Goal: Transaction & Acquisition: Purchase product/service

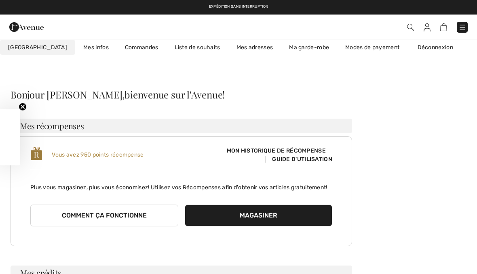
checkbox input "true"
click at [460, 24] on img at bounding box center [462, 27] width 8 height 8
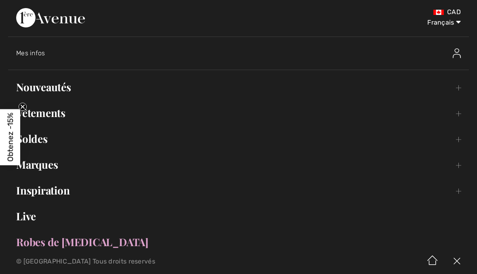
click at [64, 91] on link "Nouveautés Toggle submenu" at bounding box center [238, 87] width 461 height 18
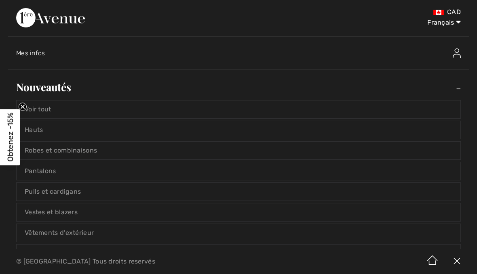
click at [51, 117] on link "Voir tout" at bounding box center [239, 110] width 444 height 18
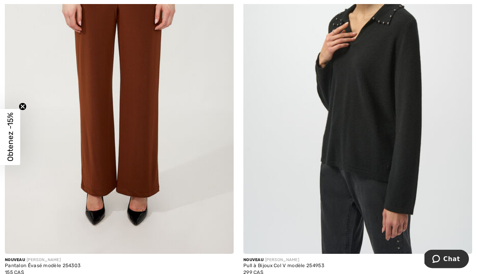
scroll to position [621, 0]
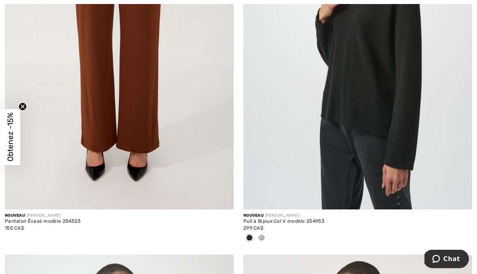
click at [264, 237] on span at bounding box center [261, 238] width 6 height 6
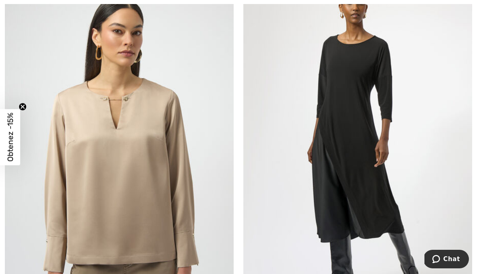
scroll to position [1308, 0]
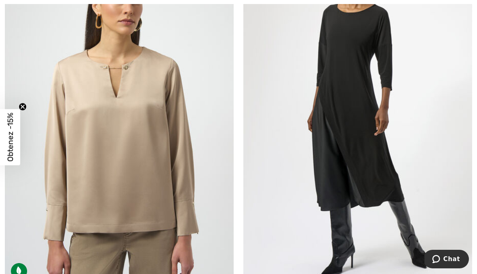
click at [144, 163] on img at bounding box center [119, 114] width 229 height 343
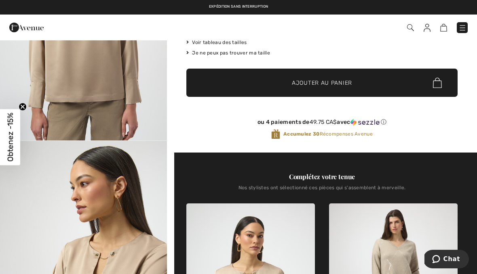
scroll to position [144, 0]
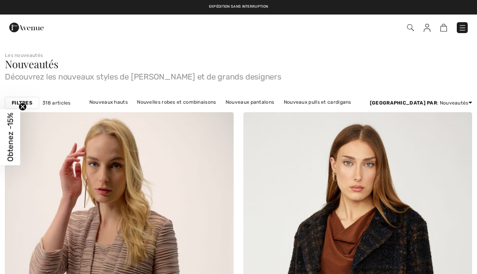
checkbox input "true"
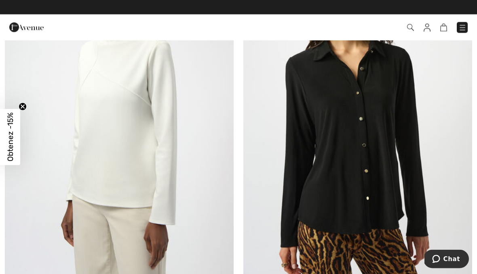
scroll to position [6061, 0]
click at [126, 126] on img at bounding box center [119, 117] width 229 height 343
click at [123, 95] on img at bounding box center [119, 117] width 229 height 343
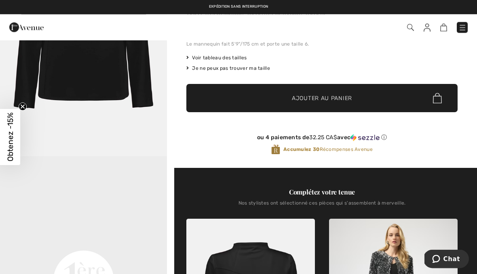
scroll to position [125, 0]
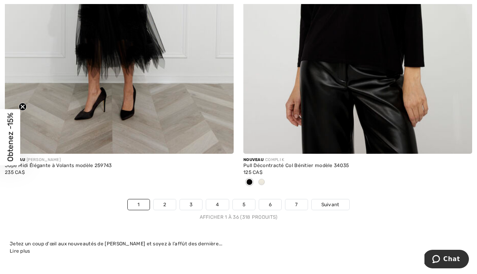
scroll to position [7004, 0]
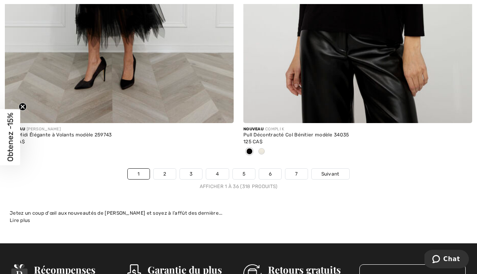
click at [165, 172] on link "2" at bounding box center [165, 174] width 22 height 11
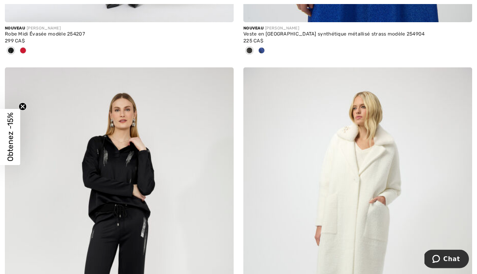
scroll to position [3160, 0]
click at [128, 167] on img at bounding box center [119, 239] width 229 height 343
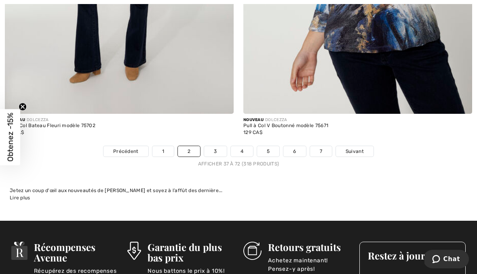
scroll to position [6988, 0]
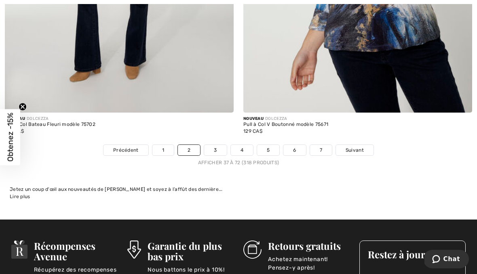
click at [220, 146] on link "3" at bounding box center [215, 150] width 22 height 11
click at [215, 145] on link "3" at bounding box center [215, 150] width 22 height 11
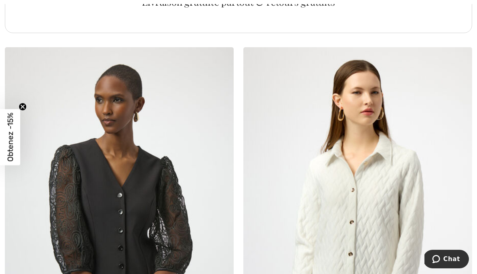
scroll to position [4773, 0]
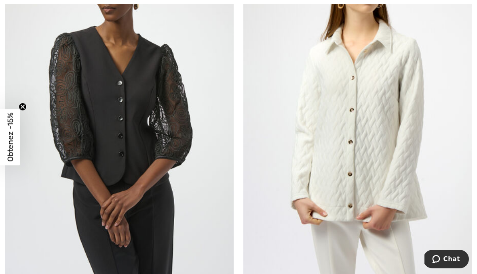
click at [370, 127] on img at bounding box center [357, 106] width 229 height 343
click at [370, 91] on img at bounding box center [357, 106] width 229 height 343
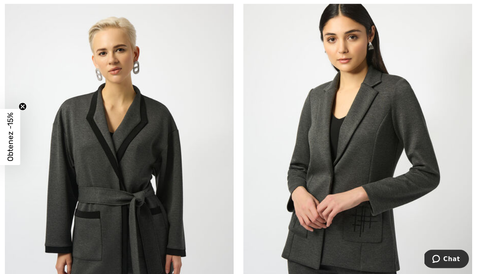
scroll to position [5950, 0]
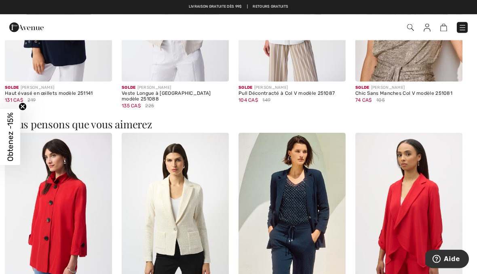
scroll to position [933, 0]
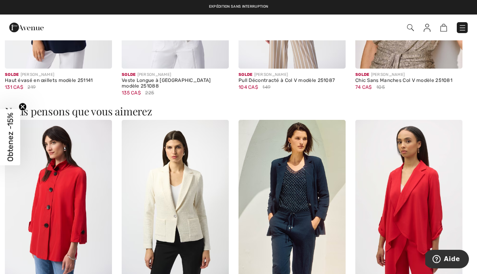
click at [424, 197] on img at bounding box center [408, 200] width 107 height 161
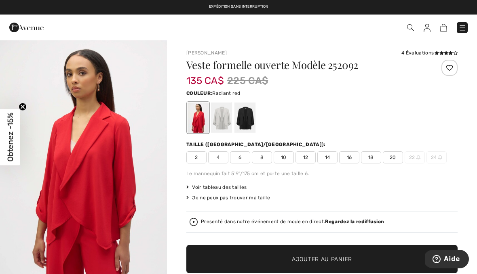
click at [252, 119] on div at bounding box center [244, 118] width 21 height 30
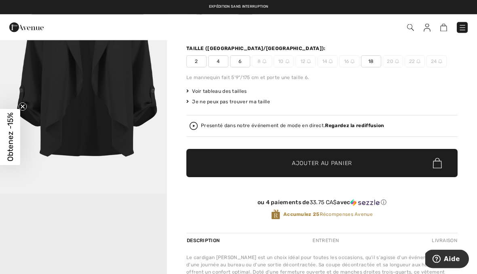
scroll to position [46, 0]
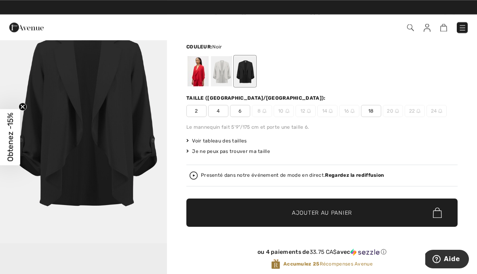
click at [243, 114] on span "6" at bounding box center [240, 111] width 20 height 12
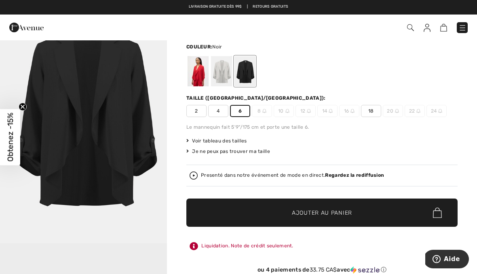
click at [339, 219] on span "✔ Ajouté au panier Ajouter au panier" at bounding box center [321, 213] width 271 height 28
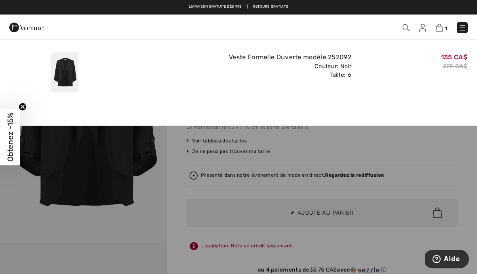
click at [442, 25] on img at bounding box center [439, 28] width 7 height 8
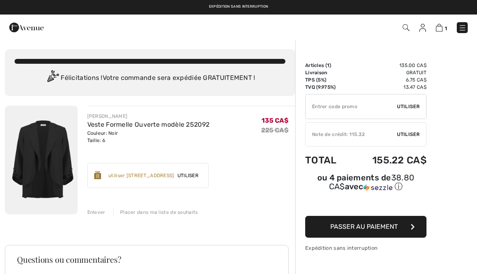
click at [420, 135] on span "Utiliser" at bounding box center [408, 134] width 23 height 7
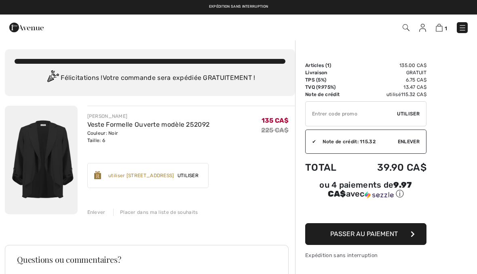
click at [388, 238] on span "Passer au paiement" at bounding box center [364, 234] width 68 height 8
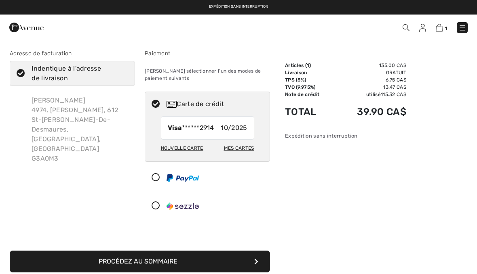
click at [251, 261] on button "Procédez au sommaire" at bounding box center [140, 262] width 260 height 22
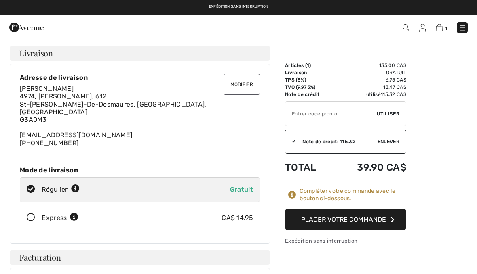
click at [389, 223] on button "Placer votre commande" at bounding box center [345, 220] width 121 height 22
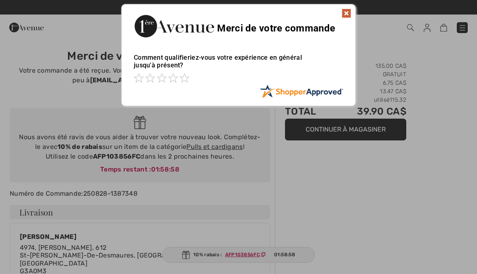
click at [349, 10] on img at bounding box center [347, 13] width 10 height 10
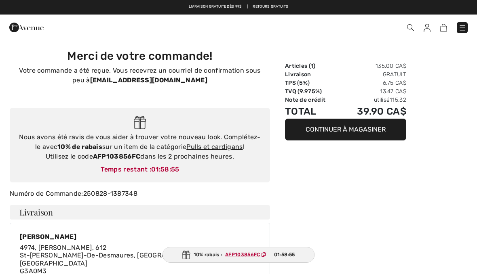
click at [467, 19] on div "Commander" at bounding box center [238, 28] width 477 height 26
click at [466, 24] on img at bounding box center [462, 28] width 8 height 8
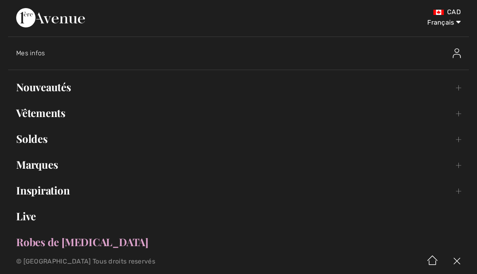
click at [36, 219] on link "Live" at bounding box center [238, 217] width 461 height 18
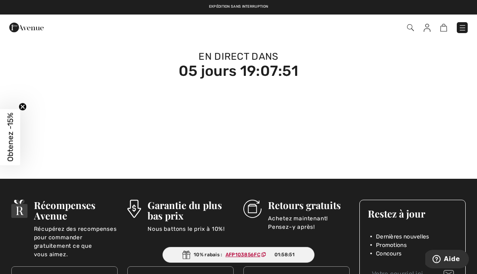
click at [19, 108] on circle "Close teaser" at bounding box center [23, 107] width 8 height 8
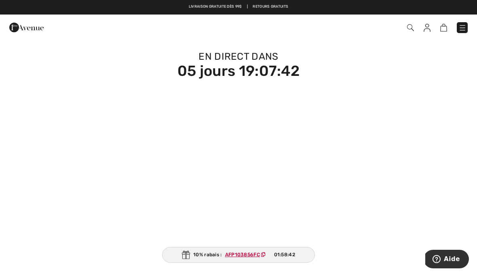
click at [463, 29] on img at bounding box center [462, 28] width 8 height 8
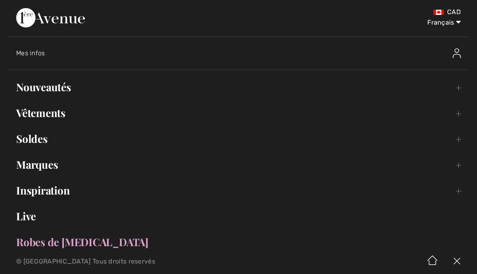
click at [31, 219] on link "Live" at bounding box center [238, 217] width 461 height 18
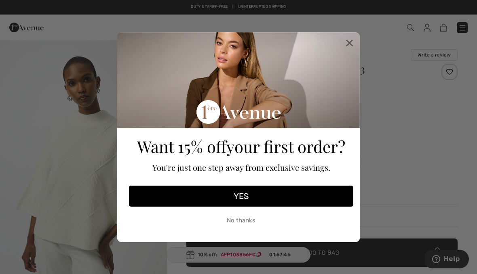
click at [354, 48] on circle "Close dialog" at bounding box center [349, 42] width 13 height 13
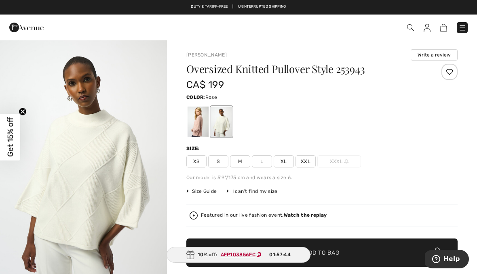
click at [199, 127] on div at bounding box center [198, 122] width 21 height 30
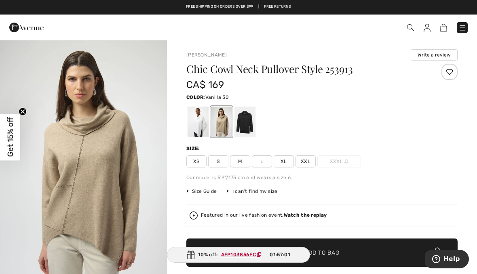
click at [205, 121] on div at bounding box center [198, 122] width 21 height 30
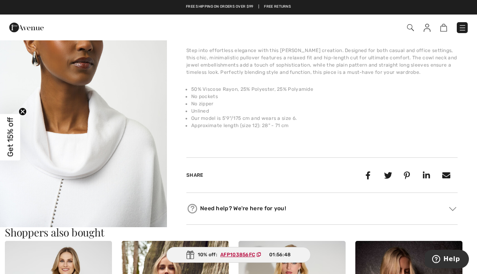
scroll to position [297, 0]
click at [132, 162] on img "2 / 5" at bounding box center [83, 119] width 167 height 250
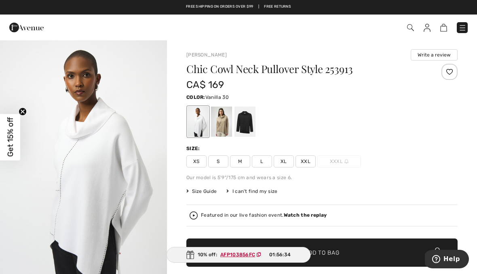
click at [464, 26] on img at bounding box center [462, 28] width 8 height 8
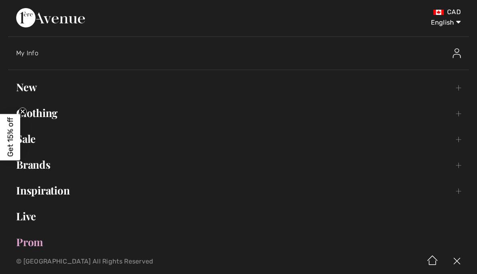
click at [454, 23] on select "English Français" at bounding box center [440, 21] width 42 height 24
select select "https://www.1ereavenue.com/fr/pull-col-benitier-chic-modele-253913-s253913/8301…"
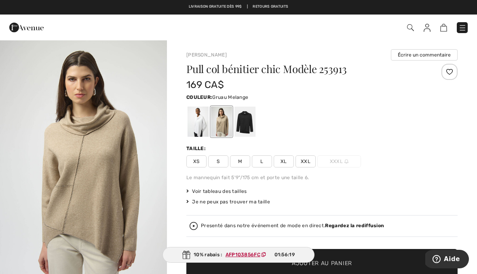
click at [461, 28] on img at bounding box center [462, 28] width 8 height 8
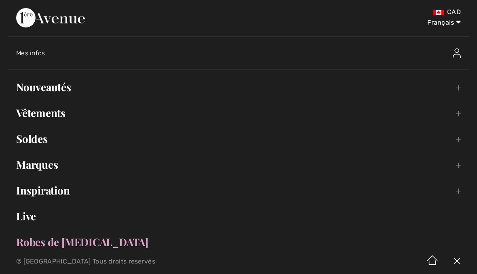
click at [71, 113] on link "Vêtements Toggle submenu" at bounding box center [238, 113] width 461 height 18
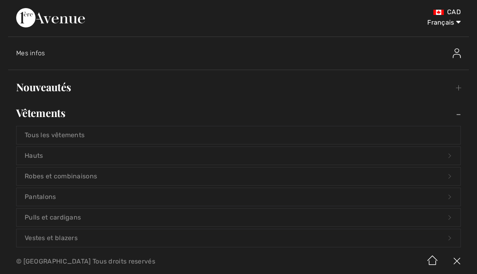
click at [77, 220] on link "Pulls et cardigans Open submenu" at bounding box center [239, 218] width 444 height 18
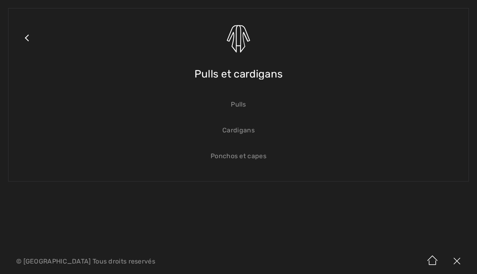
click at [243, 101] on link "Pulls" at bounding box center [239, 105] width 444 height 18
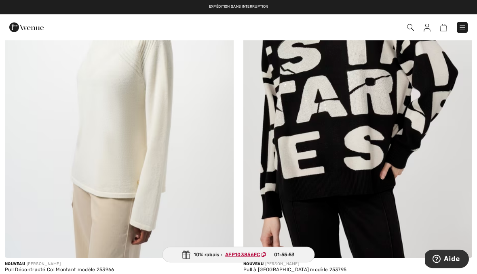
scroll to position [1698, 0]
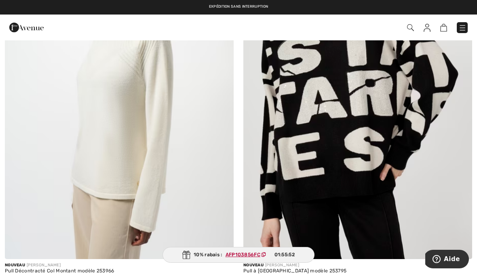
click at [373, 127] on img at bounding box center [357, 87] width 229 height 343
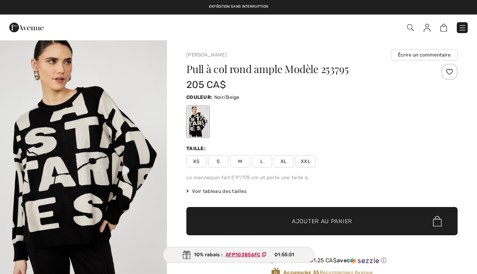
checkbox input "true"
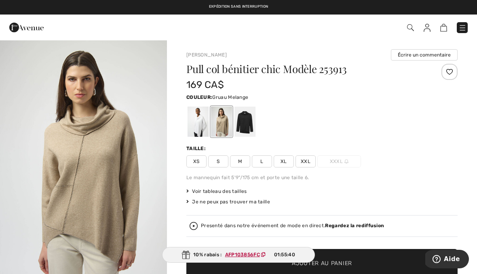
click at [464, 28] on img at bounding box center [462, 28] width 8 height 8
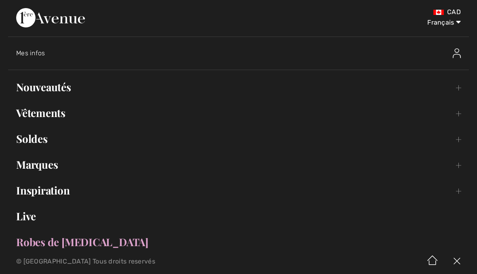
click at [63, 120] on link "Vêtements Toggle submenu" at bounding box center [238, 113] width 461 height 18
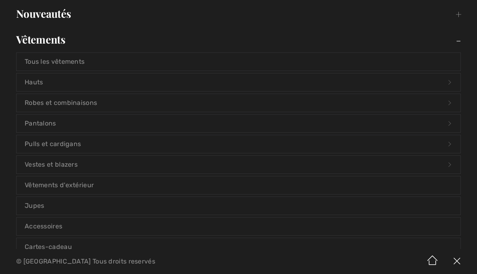
scroll to position [74, 0]
click at [70, 144] on link "Pulls et cardigans Open submenu" at bounding box center [239, 144] width 444 height 18
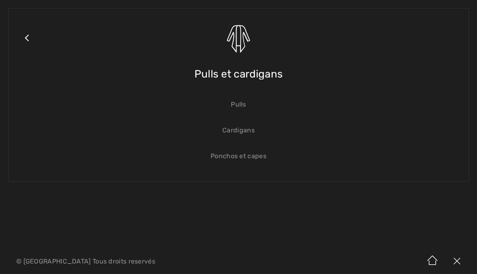
click at [243, 100] on link "Pulls" at bounding box center [239, 105] width 444 height 18
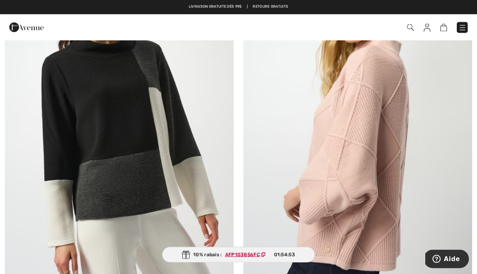
scroll to position [4059, 0]
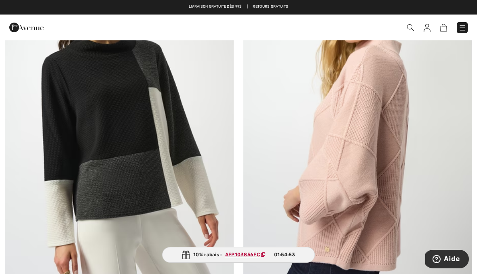
click at [141, 157] on img at bounding box center [119, 118] width 229 height 343
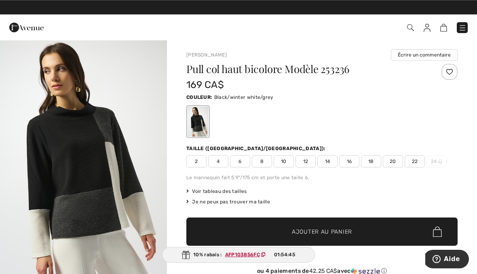
click at [386, 109] on div at bounding box center [321, 122] width 271 height 34
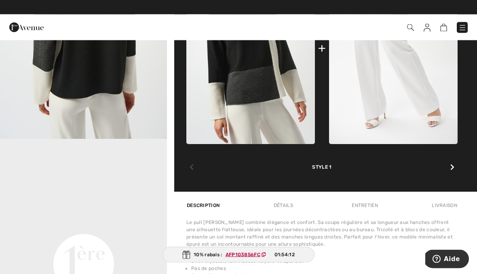
scroll to position [401, 0]
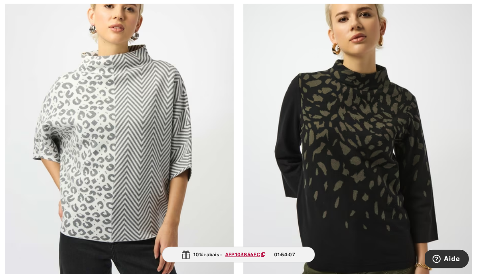
scroll to position [4429, 0]
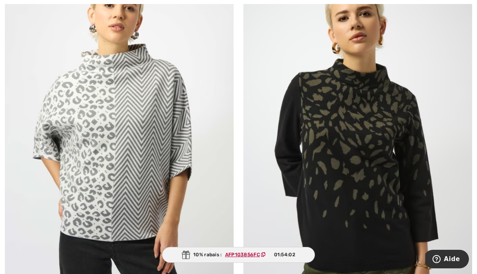
click at [129, 164] on img at bounding box center [119, 137] width 229 height 343
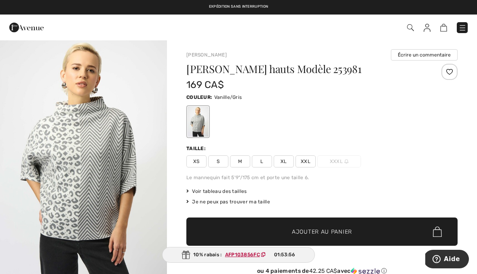
click at [398, 104] on div "Couleur: Vanille/Gris" at bounding box center [321, 115] width 271 height 46
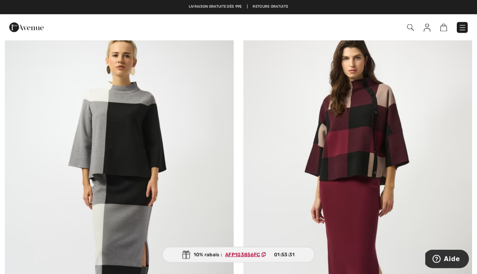
scroll to position [4819, 0]
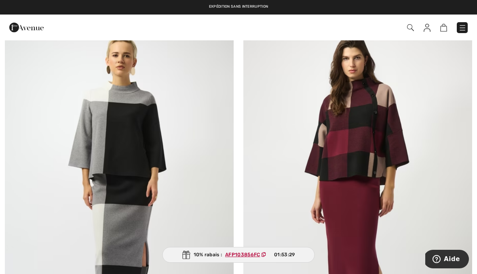
click at [363, 131] on img at bounding box center [357, 196] width 229 height 343
click at [365, 126] on img at bounding box center [357, 196] width 229 height 343
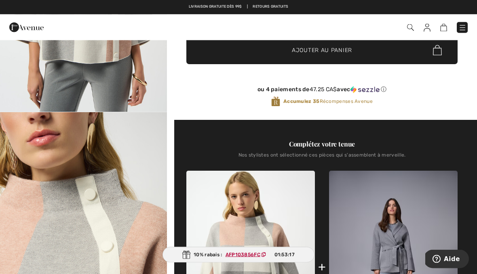
scroll to position [178, 0]
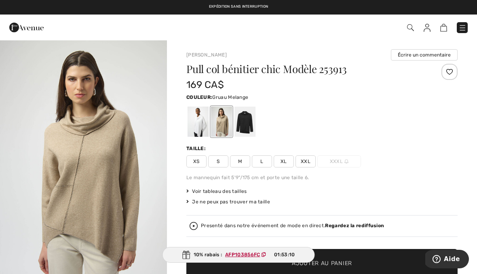
click at [463, 25] on img at bounding box center [462, 28] width 8 height 8
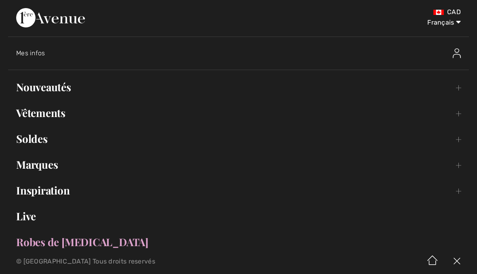
click at [59, 112] on link "Vêtements Toggle submenu" at bounding box center [238, 113] width 461 height 18
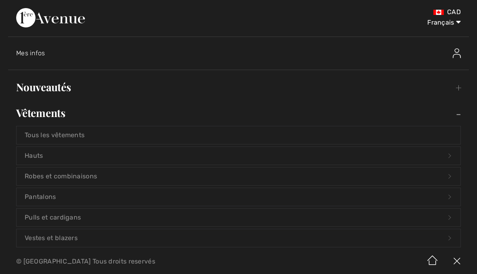
click at [68, 215] on link "Pulls et cardigans Open submenu" at bounding box center [239, 218] width 444 height 18
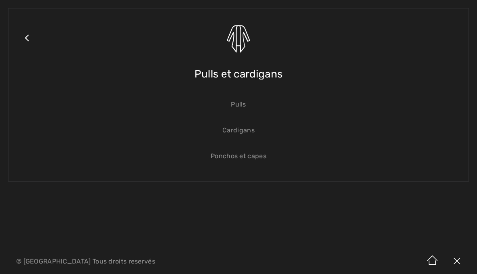
click at [242, 104] on link "Pulls" at bounding box center [239, 105] width 444 height 18
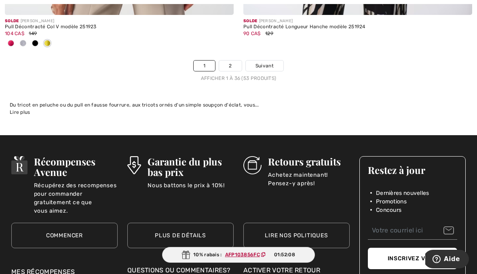
scroll to position [7074, 0]
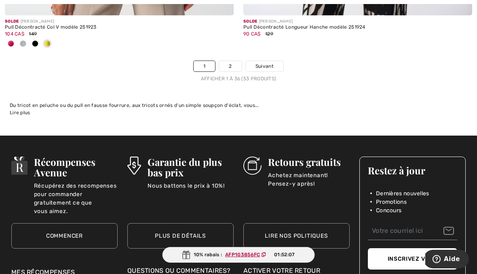
click at [236, 62] on link "2" at bounding box center [230, 66] width 22 height 11
click at [229, 61] on link "2" at bounding box center [230, 66] width 22 height 11
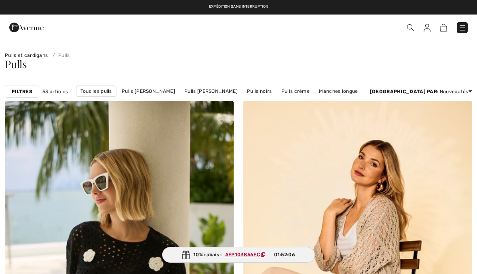
checkbox input "true"
click at [464, 25] on img at bounding box center [462, 28] width 8 height 8
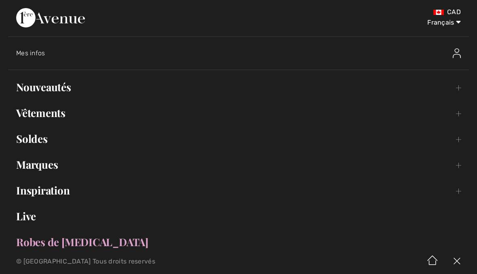
click at [66, 114] on link "Vêtements Toggle submenu" at bounding box center [238, 113] width 461 height 18
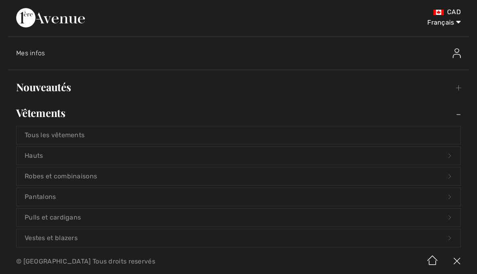
click at [41, 156] on link "Hauts Open submenu" at bounding box center [239, 156] width 444 height 18
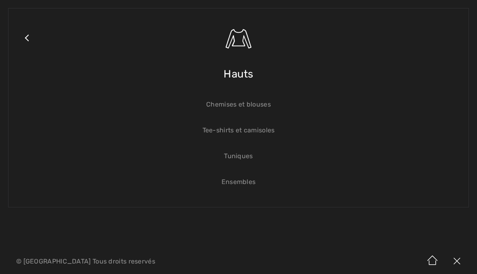
click at [248, 156] on link "Tuniques" at bounding box center [239, 157] width 444 height 18
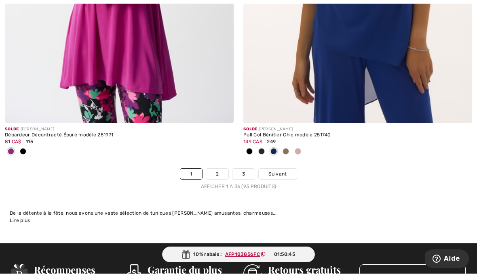
scroll to position [7006, 0]
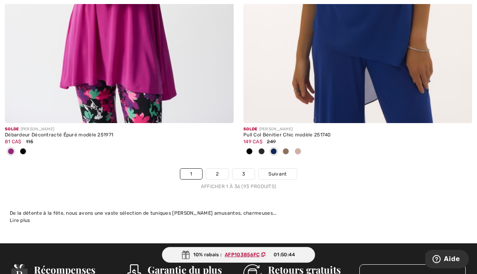
click at [224, 169] on link "2" at bounding box center [217, 174] width 22 height 11
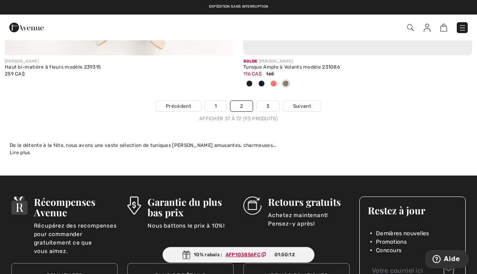
scroll to position [7028, 0]
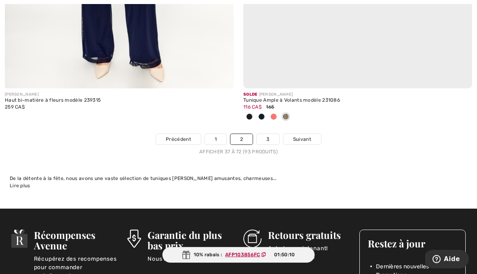
click at [268, 134] on link "3" at bounding box center [268, 139] width 22 height 11
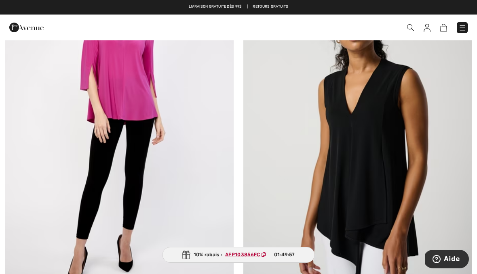
scroll to position [75, 0]
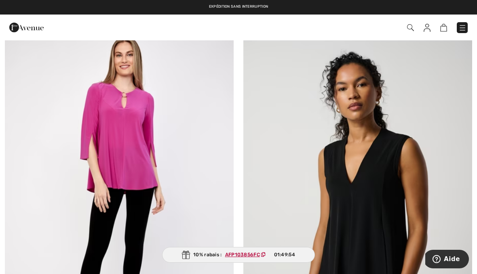
click at [125, 142] on img at bounding box center [119, 197] width 229 height 343
click at [125, 153] on img at bounding box center [119, 197] width 229 height 343
click at [135, 127] on img at bounding box center [119, 197] width 229 height 343
click at [130, 146] on img at bounding box center [119, 197] width 229 height 343
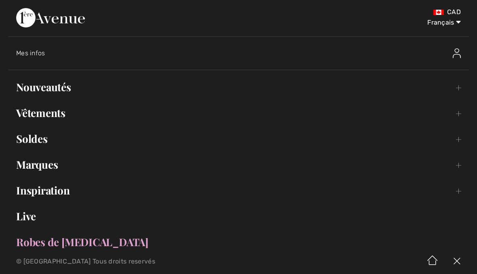
click at [66, 87] on link "Nouveautés Toggle submenu" at bounding box center [238, 87] width 461 height 18
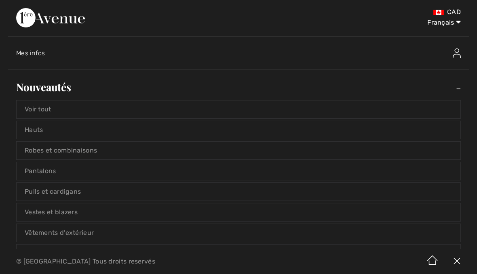
click at [62, 88] on link "Nouveautés Toggle submenu" at bounding box center [238, 87] width 461 height 18
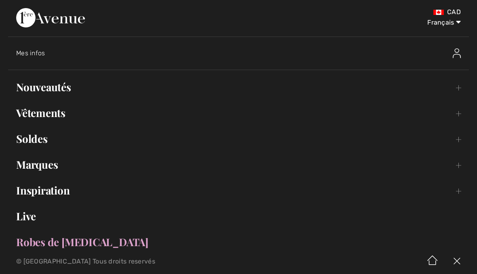
click at [68, 87] on link "Nouveautés Toggle submenu" at bounding box center [238, 87] width 461 height 18
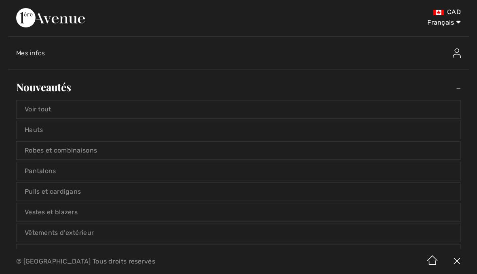
click at [45, 107] on link "Voir tout" at bounding box center [239, 110] width 444 height 18
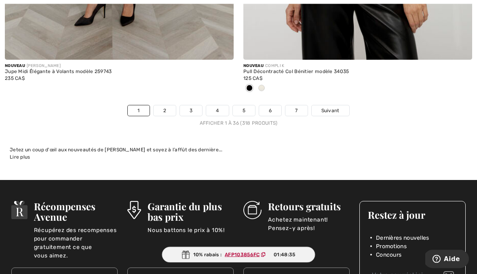
scroll to position [7119, 0]
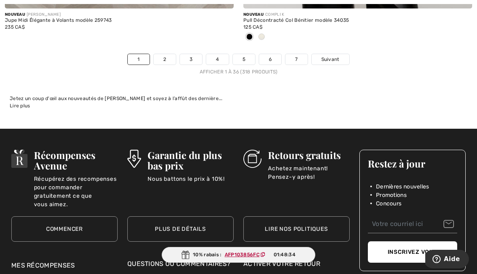
click at [161, 58] on link "2" at bounding box center [165, 59] width 22 height 11
click at [164, 54] on link "2" at bounding box center [165, 59] width 22 height 11
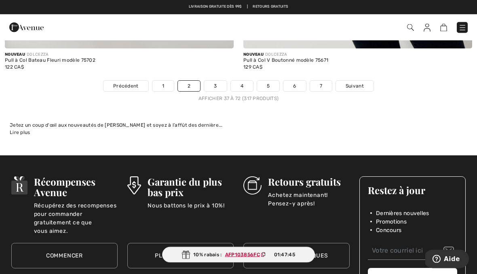
scroll to position [7052, 0]
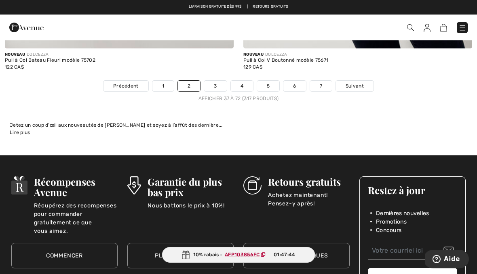
click at [215, 81] on link "3" at bounding box center [215, 86] width 22 height 11
click at [217, 81] on link "3" at bounding box center [215, 86] width 22 height 11
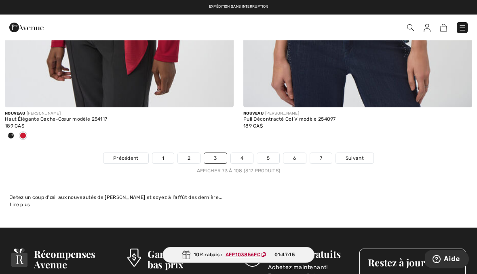
scroll to position [6927, 0]
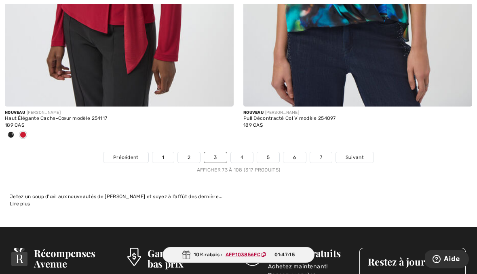
click at [242, 152] on link "4" at bounding box center [242, 157] width 22 height 11
click at [244, 152] on link "4" at bounding box center [242, 157] width 22 height 11
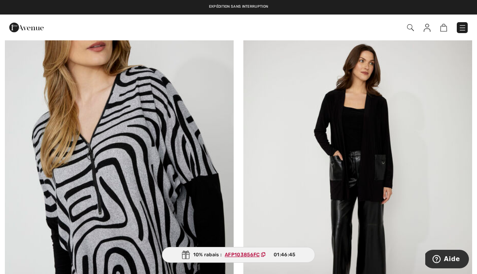
scroll to position [3585, 0]
click at [380, 115] on img at bounding box center [357, 175] width 229 height 343
click at [382, 116] on img at bounding box center [357, 175] width 229 height 343
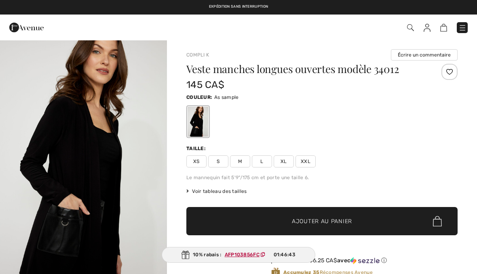
checkbox input "true"
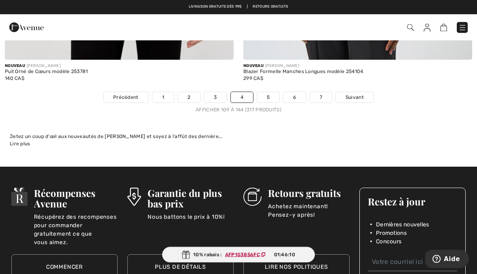
scroll to position [6961, 0]
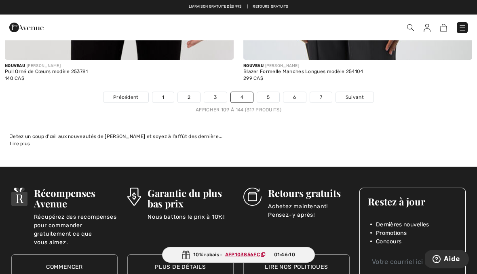
click at [272, 93] on link "5" at bounding box center [268, 97] width 22 height 11
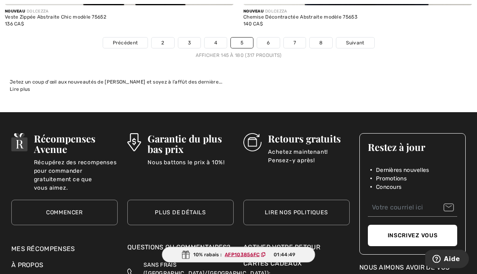
scroll to position [6975, 0]
click at [275, 38] on link "6" at bounding box center [268, 43] width 22 height 11
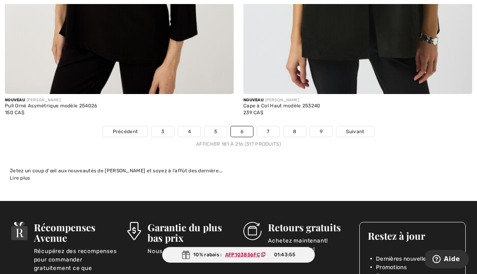
scroll to position [6980, 0]
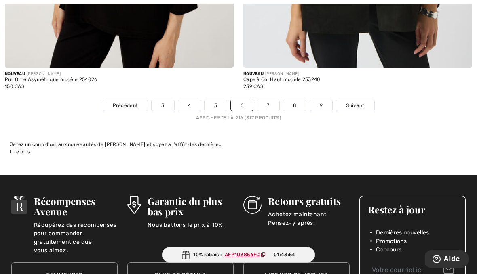
click at [270, 100] on link "7" at bounding box center [268, 105] width 22 height 11
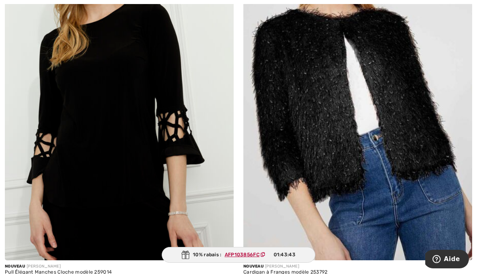
scroll to position [1745, 0]
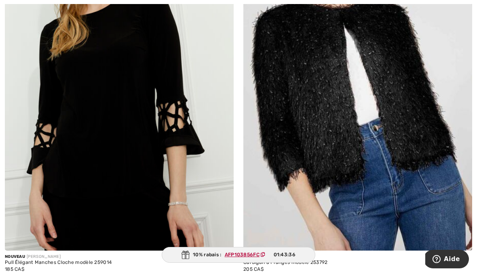
click at [444, 146] on img at bounding box center [357, 79] width 229 height 343
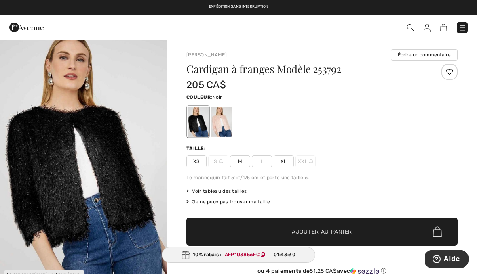
click at [226, 119] on div at bounding box center [221, 122] width 21 height 30
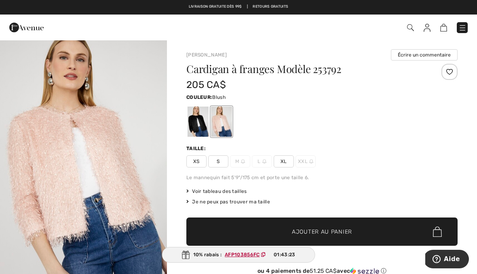
click at [195, 111] on div at bounding box center [198, 122] width 21 height 30
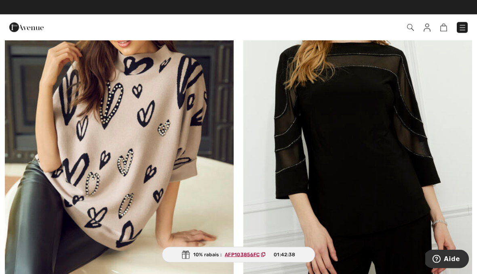
scroll to position [6045, 0]
click at [170, 125] on img at bounding box center [119, 120] width 229 height 343
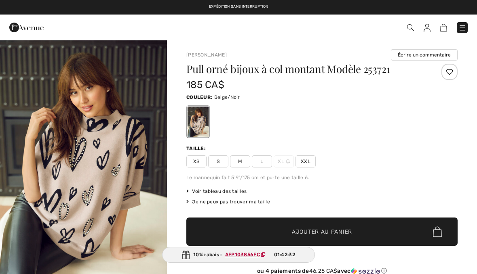
checkbox input "true"
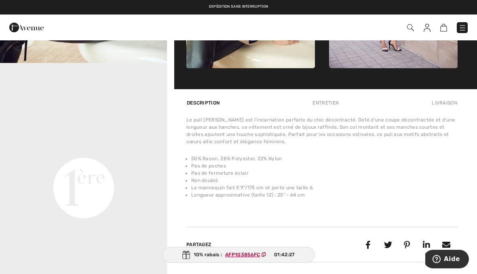
scroll to position [502, 0]
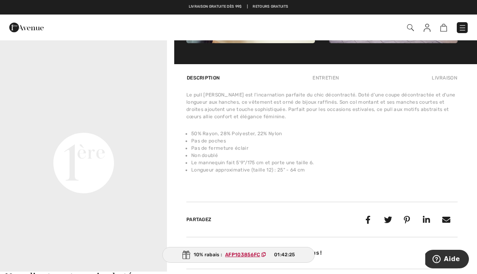
click at [438, 152] on li "Pas de fermeture éclair" at bounding box center [324, 148] width 266 height 7
click at [431, 181] on div "Le pull Frank Lyman est l'incarnation parfaite du chic décontracté. Doté d'une …" at bounding box center [321, 137] width 271 height 92
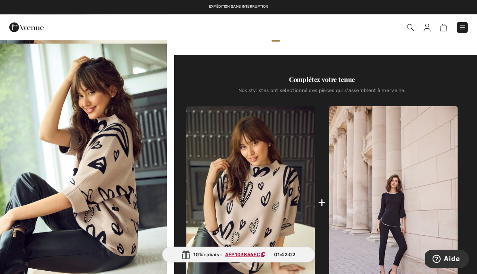
scroll to position [241, 0]
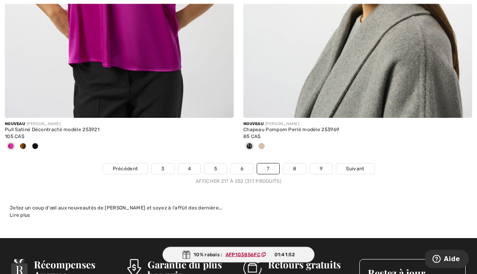
scroll to position [6980, 0]
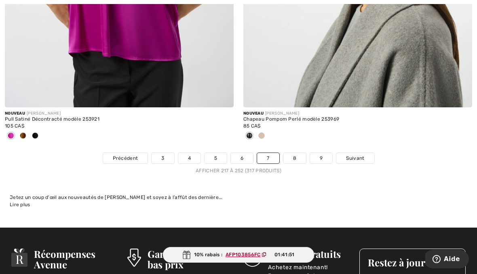
click at [296, 153] on link "8" at bounding box center [294, 158] width 23 height 11
click at [298, 153] on link "8" at bounding box center [294, 158] width 23 height 11
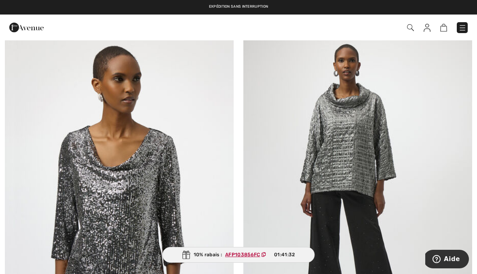
scroll to position [2426, 0]
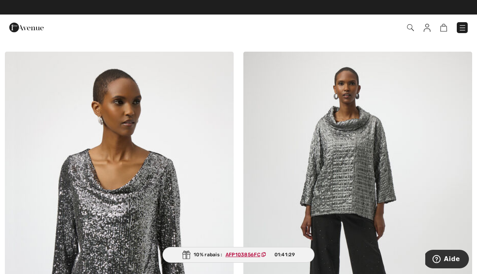
click at [354, 149] on img at bounding box center [357, 223] width 229 height 343
click at [353, 170] on img at bounding box center [357, 223] width 229 height 343
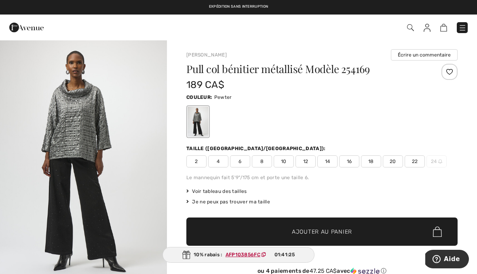
click at [246, 165] on span "6" at bounding box center [240, 162] width 20 height 12
click at [350, 234] on span "Ajouter au panier" at bounding box center [322, 232] width 60 height 8
click at [441, 25] on img at bounding box center [439, 28] width 7 height 8
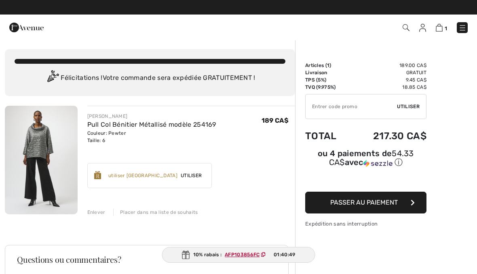
click at [330, 107] on input "TEXT" at bounding box center [351, 107] width 91 height 24
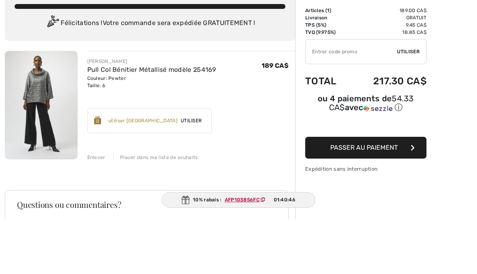
paste input "AFP103856FC"
type input "AFP103856FC"
click at [413, 103] on span "Utiliser" at bounding box center [408, 106] width 23 height 7
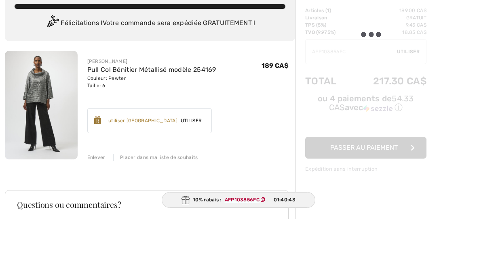
scroll to position [55, 0]
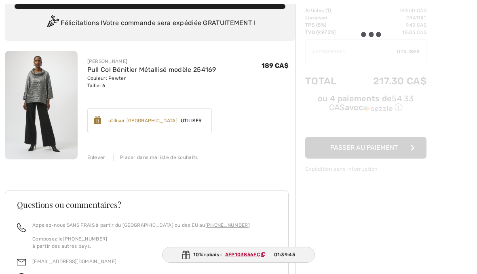
click at [410, 53] on div at bounding box center [365, 90] width 121 height 166
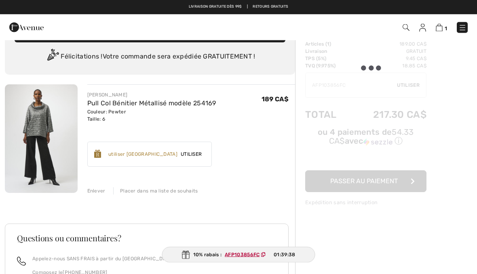
scroll to position [21, 0]
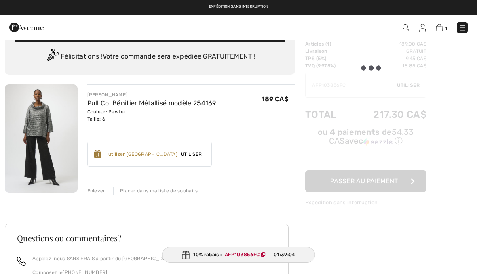
click at [352, 84] on div at bounding box center [365, 123] width 121 height 166
click at [347, 86] on div at bounding box center [365, 123] width 121 height 166
click at [346, 88] on div at bounding box center [365, 123] width 121 height 166
click at [342, 89] on div at bounding box center [365, 123] width 121 height 166
click at [412, 84] on div at bounding box center [365, 123] width 121 height 166
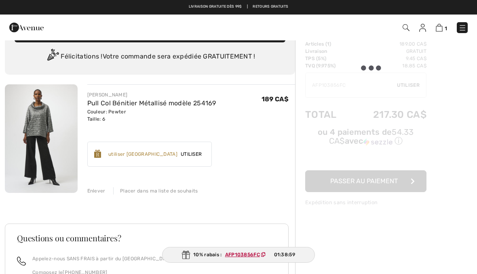
click at [410, 90] on div at bounding box center [365, 123] width 121 height 166
click at [411, 89] on div at bounding box center [365, 123] width 121 height 166
click at [414, 85] on div at bounding box center [365, 123] width 121 height 166
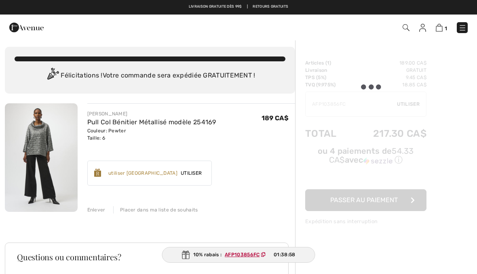
scroll to position [0, 0]
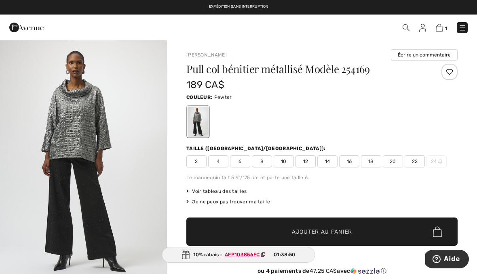
click at [442, 31] on img at bounding box center [439, 28] width 7 height 8
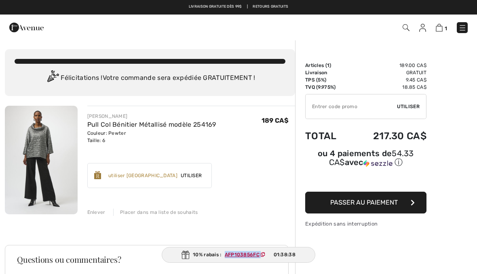
click at [324, 109] on input "TEXT" at bounding box center [351, 107] width 91 height 24
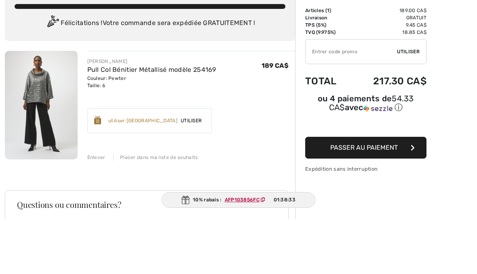
paste input "AFP103856FC"
type input "AFP103856FC"
click at [267, 49] on div "Vous n'êtes qu'à 0.00 CA$ de la LIVRAISON GRATUITE! Continuer à magasiner > Fél…" at bounding box center [150, 72] width 290 height 47
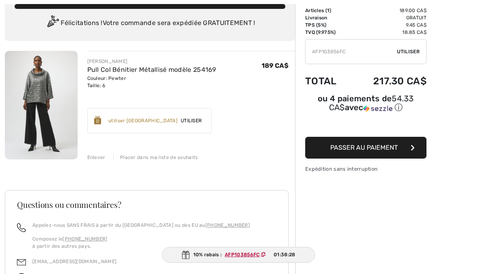
click at [413, 50] on span "Utiliser" at bounding box center [408, 51] width 23 height 7
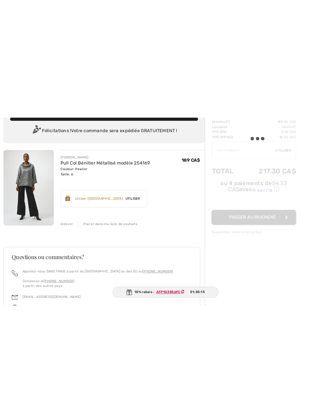
scroll to position [0, 0]
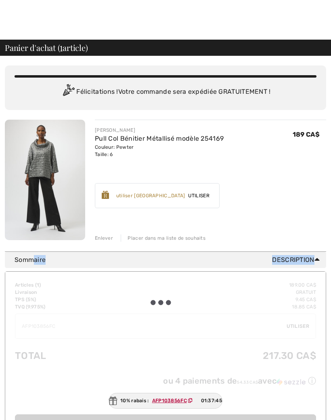
click at [302, 203] on div "Accumulez [STREET_ADDRESS] ✔ utiliser 900 Récompenses Avenue Utiliser Enlever" at bounding box center [211, 193] width 232 height 32
click at [303, 274] on div at bounding box center [165, 366] width 321 height 188
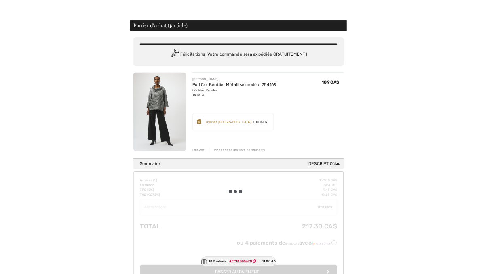
scroll to position [8, 0]
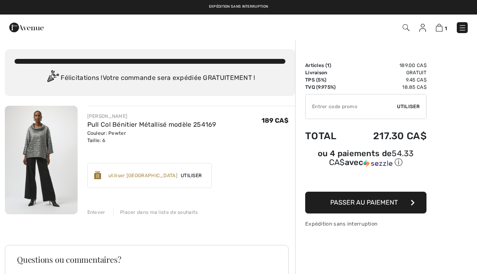
click at [101, 217] on div "JOSEPH RIBKOFF Pull Col Bénitier Métallisé modèle 254169 Couleur: Pewter Taille…" at bounding box center [150, 272] width 290 height 332
click at [102, 213] on div "Enlever" at bounding box center [96, 212] width 18 height 7
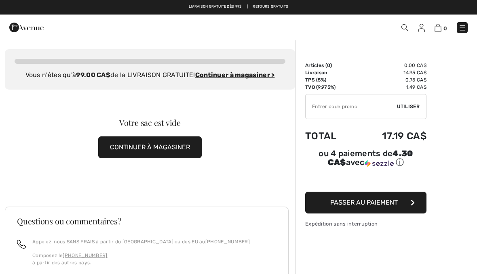
click at [405, 28] on img at bounding box center [404, 27] width 7 height 7
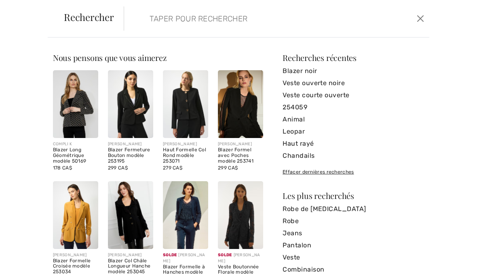
click at [161, 24] on input "search" at bounding box center [245, 18] width 203 height 24
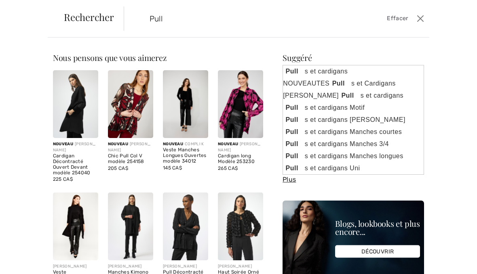
type input "Pull"
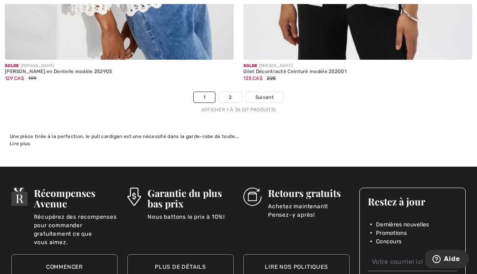
scroll to position [7081, 0]
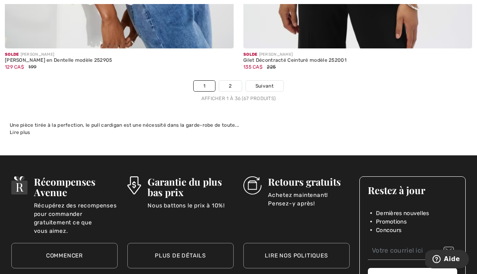
click at [234, 83] on link "2" at bounding box center [230, 86] width 22 height 11
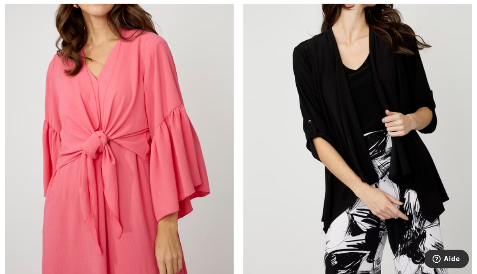
scroll to position [164, 0]
click at [407, 110] on img at bounding box center [357, 108] width 229 height 343
click at [414, 64] on img at bounding box center [357, 108] width 229 height 343
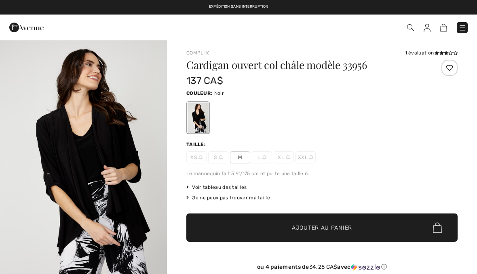
checkbox input "true"
click at [454, 157] on div "XS S M L XL XXL" at bounding box center [321, 158] width 271 height 12
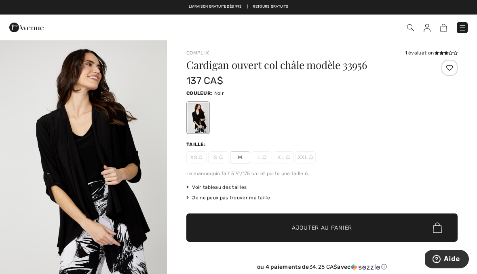
click at [244, 165] on div "Cardigan ouvert col châle modèle 33956 137 CA$ Couleur: Noir Taille: XS S M L X…" at bounding box center [321, 179] width 271 height 238
click at [246, 155] on span "M" at bounding box center [240, 158] width 20 height 12
click at [342, 232] on span "✔ Ajouté au panier Ajouter au panier" at bounding box center [321, 228] width 271 height 28
click at [466, 22] on link at bounding box center [462, 27] width 11 height 11
click at [464, 25] on div "Close menu" at bounding box center [238, 137] width 477 height 274
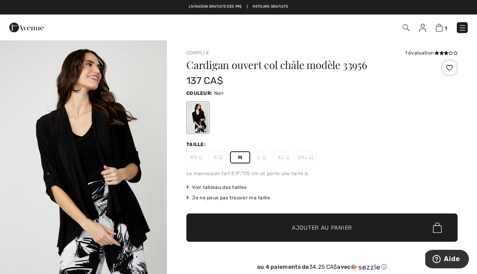
click at [462, 27] on img at bounding box center [462, 28] width 8 height 8
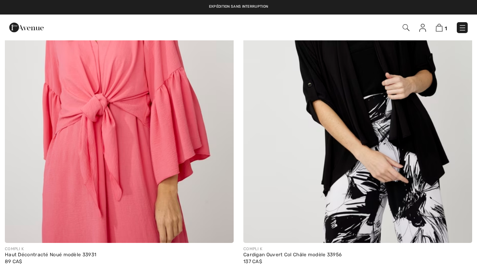
scroll to position [201, 0]
click at [446, 23] on link "1" at bounding box center [441, 28] width 11 height 10
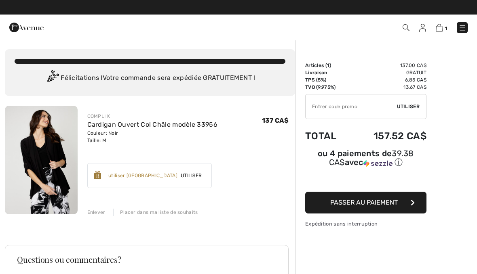
click at [322, 104] on input "TEXT" at bounding box center [351, 107] width 91 height 24
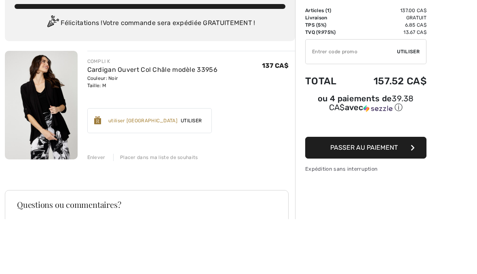
paste input "AFP103856FC"
type input "AFP103856FC"
click at [420, 94] on div "✔ Utiliser Enlever" at bounding box center [365, 106] width 121 height 25
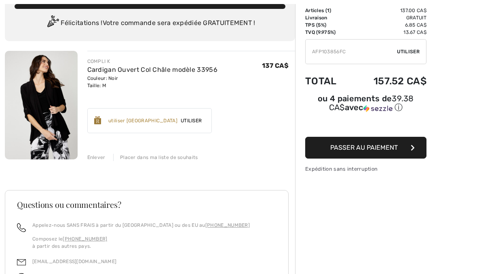
click at [412, 52] on span "Utiliser" at bounding box center [408, 51] width 23 height 7
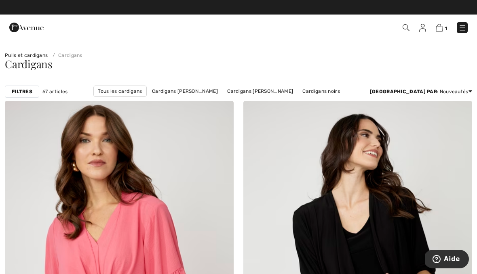
click at [441, 27] on img at bounding box center [439, 28] width 7 height 8
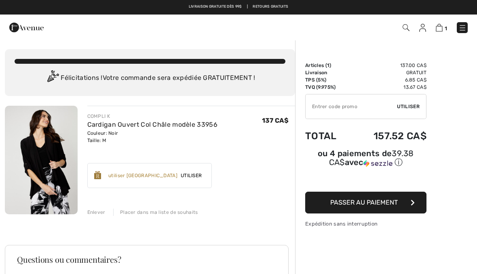
click at [382, 205] on span "Passer au paiement" at bounding box center [364, 203] width 68 height 8
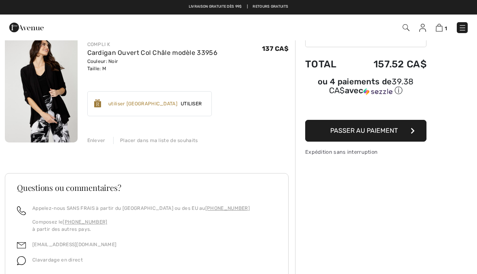
scroll to position [54, 0]
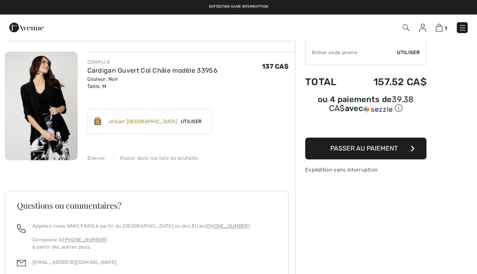
click at [54, 97] on img at bounding box center [41, 106] width 73 height 109
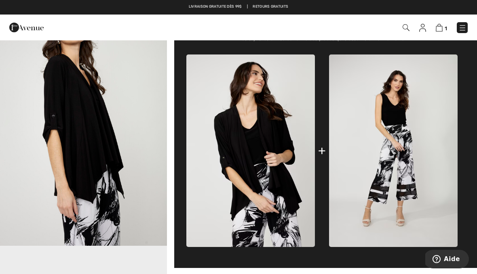
scroll to position [294, 0]
click at [438, 31] on img at bounding box center [439, 28] width 7 height 8
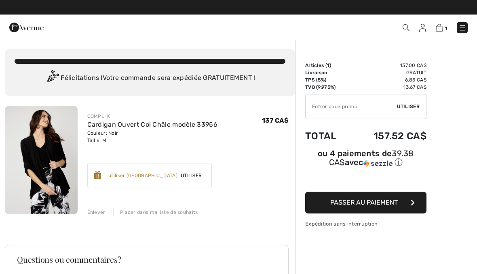
click at [6, 108] on img at bounding box center [41, 160] width 73 height 109
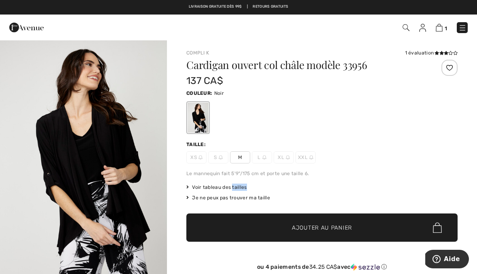
click at [410, 133] on div at bounding box center [321, 118] width 271 height 34
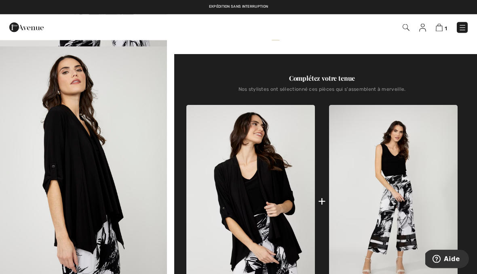
scroll to position [244, 0]
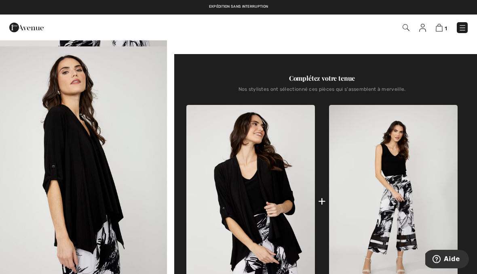
click at [451, 128] on img at bounding box center [393, 201] width 129 height 193
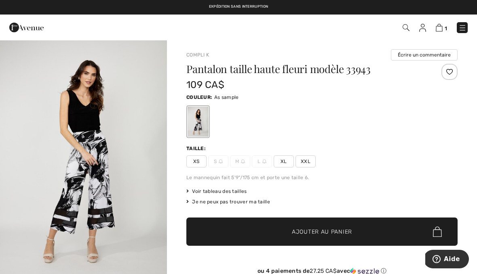
click at [442, 30] on img at bounding box center [439, 28] width 7 height 8
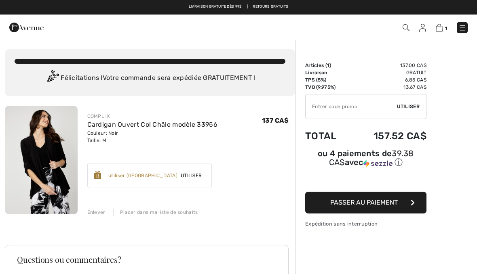
click at [102, 215] on div "Enlever" at bounding box center [96, 212] width 18 height 7
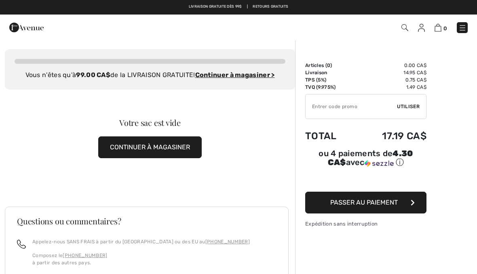
click at [21, 243] on img at bounding box center [21, 244] width 9 height 9
click at [121, 32] on div at bounding box center [101, 28] width 196 height 22
click at [108, 33] on div at bounding box center [101, 28] width 196 height 22
click at [96, 35] on div at bounding box center [101, 28] width 196 height 22
click at [98, 35] on div at bounding box center [101, 28] width 196 height 22
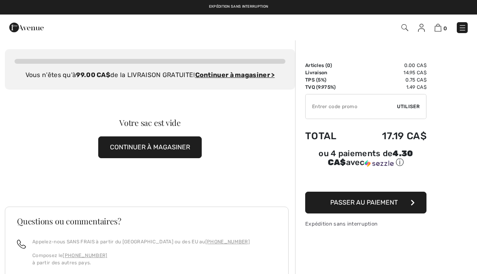
click at [96, 36] on div at bounding box center [101, 28] width 196 height 22
click at [12, 270] on div "Appelez-nous SANS FRAIS à partir du Canada ou des EU au +1 (888) 605-5525 Compo…" at bounding box center [146, 275] width 279 height 72
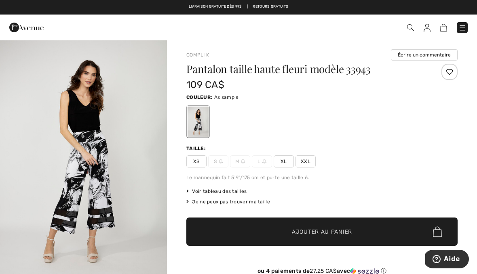
click at [465, 27] on img at bounding box center [462, 28] width 8 height 8
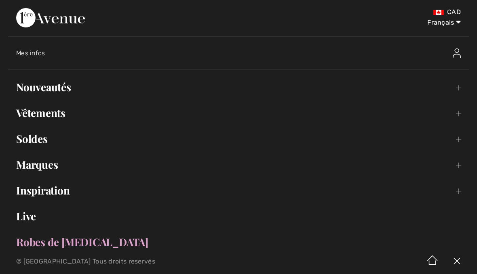
click at [37, 220] on link "Live" at bounding box center [238, 217] width 461 height 18
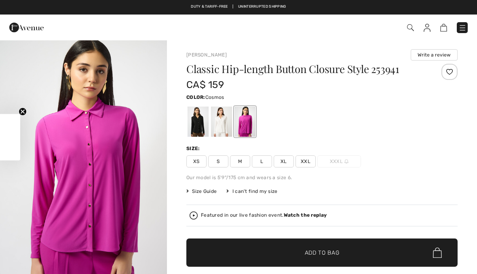
checkbox input "true"
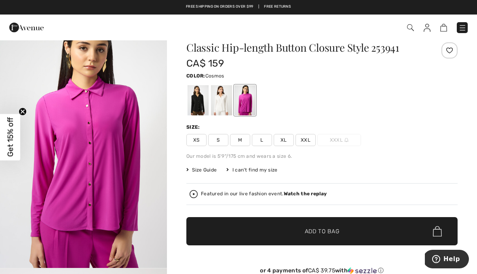
scroll to position [21, 0]
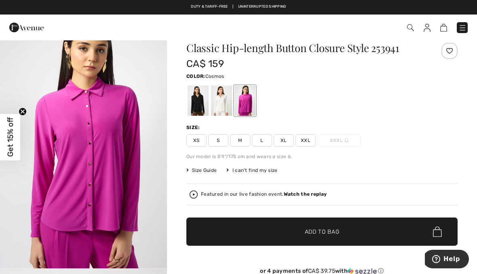
click at [320, 193] on strong "Watch the replay" at bounding box center [305, 195] width 43 height 6
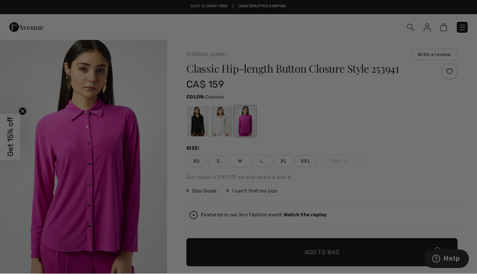
scroll to position [0, 0]
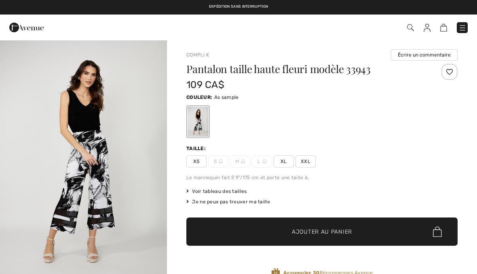
checkbox input "true"
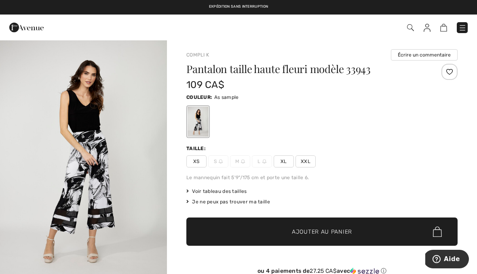
click at [467, 23] on link at bounding box center [462, 27] width 11 height 11
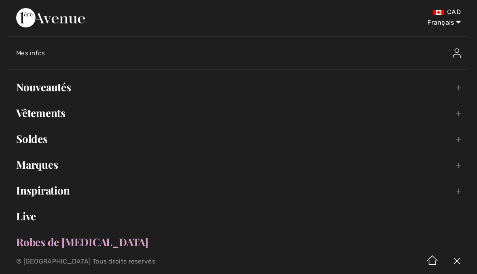
click at [33, 223] on link "Live" at bounding box center [238, 217] width 461 height 18
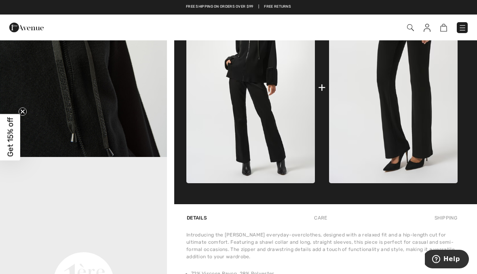
scroll to position [382, 0]
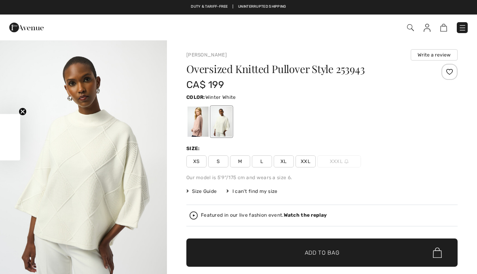
checkbox input "true"
click at [199, 124] on div at bounding box center [198, 122] width 21 height 30
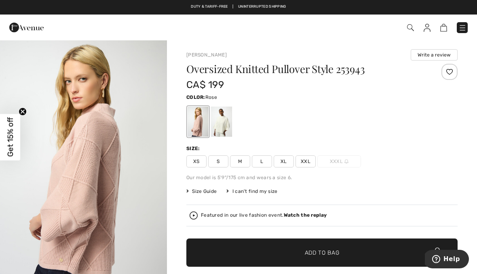
click at [224, 160] on span "S" at bounding box center [218, 162] width 20 height 12
click at [320, 216] on strong "Watch the replay" at bounding box center [305, 216] width 43 height 6
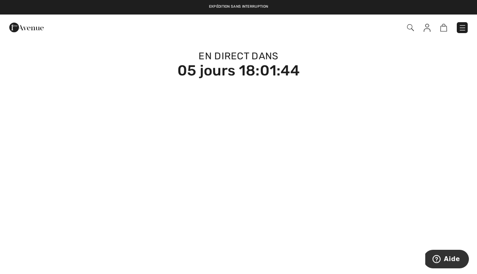
click at [412, 26] on img at bounding box center [410, 27] width 7 height 7
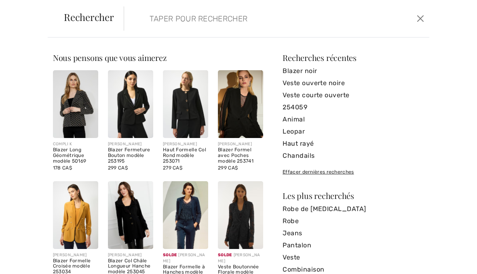
click at [217, 15] on input "search" at bounding box center [245, 18] width 203 height 24
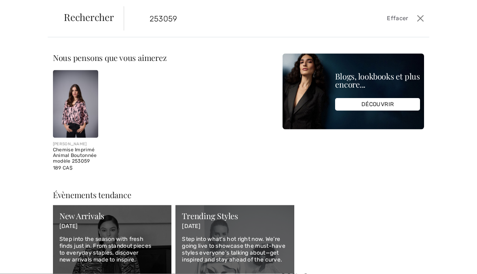
type input "253059"
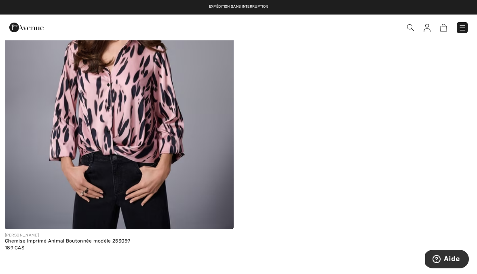
scroll to position [168, 0]
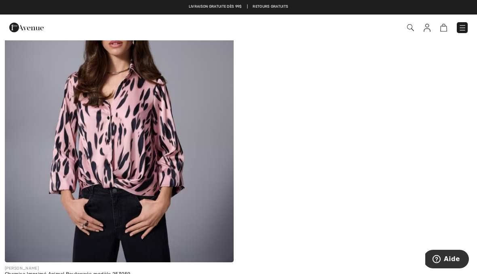
click at [141, 137] on img at bounding box center [119, 91] width 229 height 343
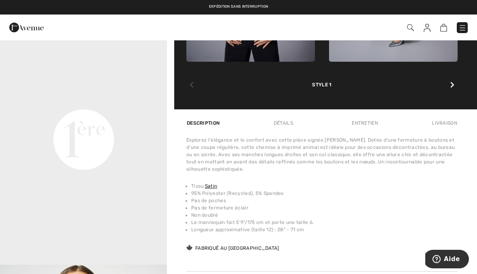
scroll to position [530, 0]
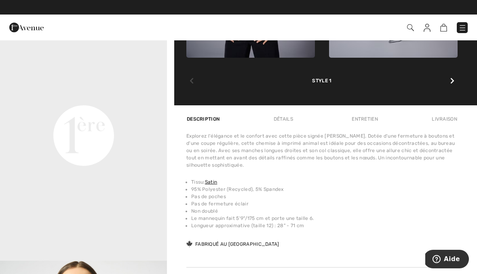
click at [399, 212] on li "Non doublé" at bounding box center [324, 211] width 266 height 7
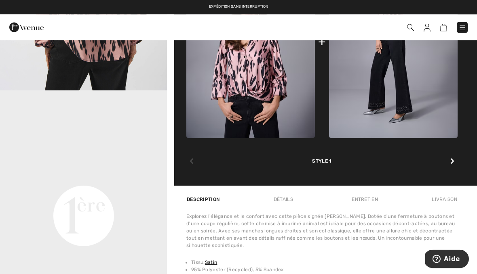
scroll to position [450, 0]
click at [393, 206] on div "Description Détails Entretien Livraison" at bounding box center [321, 199] width 271 height 15
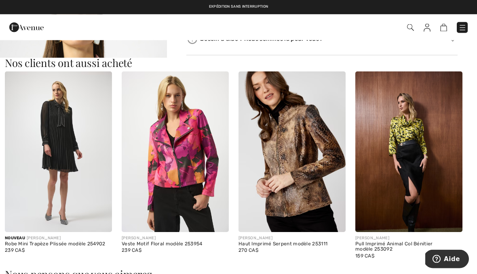
scroll to position [810, 0]
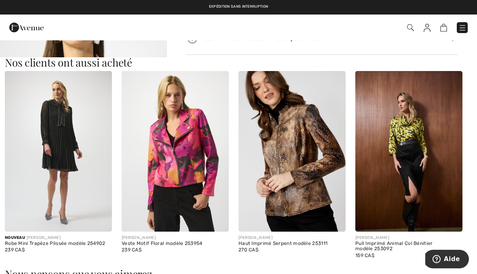
click at [407, 133] on img at bounding box center [408, 151] width 107 height 161
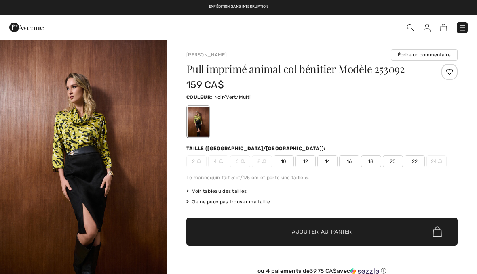
checkbox input "true"
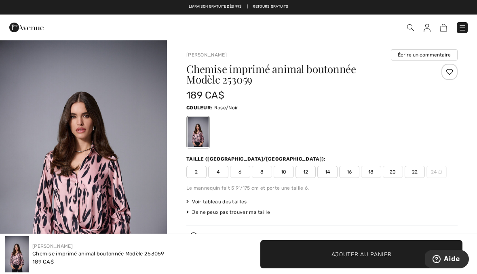
click at [371, 113] on div "Couleur: Rose/Noir" at bounding box center [321, 126] width 271 height 46
click at [264, 173] on span "8" at bounding box center [262, 172] width 20 height 12
click at [372, 255] on span "Ajouter au panier" at bounding box center [361, 254] width 60 height 8
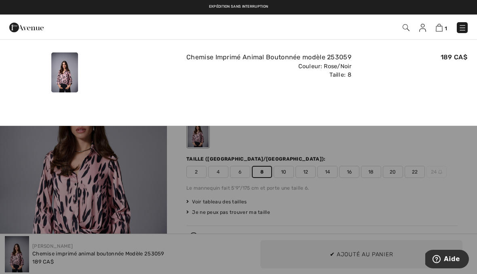
click at [441, 28] on img at bounding box center [439, 28] width 7 height 8
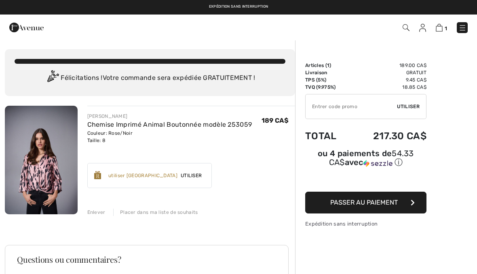
click at [333, 112] on input "TEXT" at bounding box center [351, 107] width 91 height 24
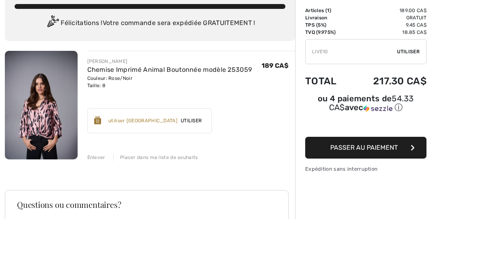
type input "LIVE10"
click at [412, 103] on span "Utiliser" at bounding box center [408, 106] width 23 height 7
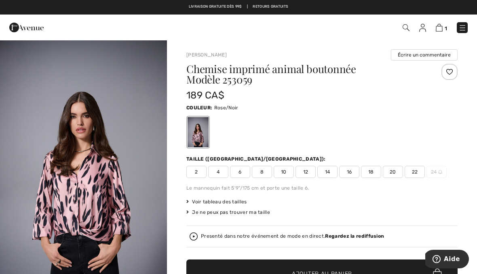
click at [466, 28] on img at bounding box center [462, 28] width 8 height 8
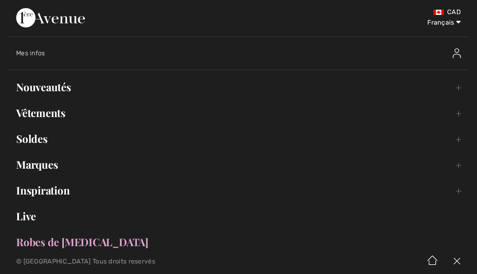
click at [27, 222] on link "Live" at bounding box center [238, 217] width 461 height 18
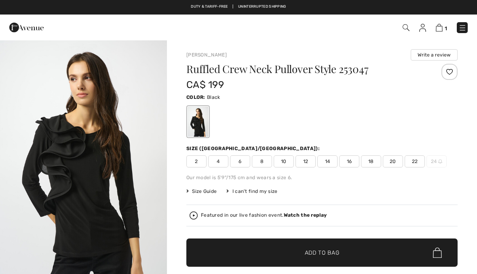
checkbox input "true"
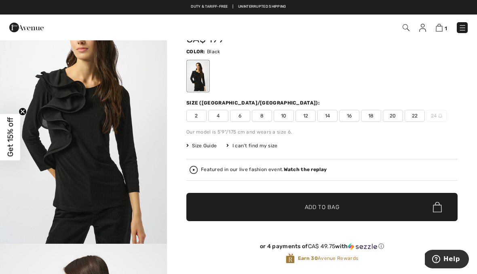
scroll to position [28, 0]
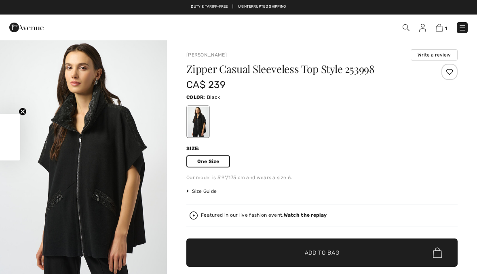
checkbox input "true"
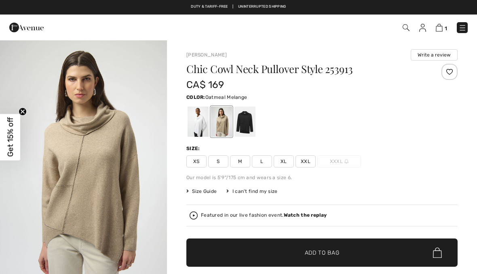
checkbox input "true"
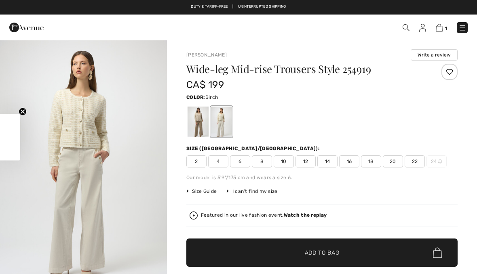
checkbox input "true"
click at [200, 123] on div at bounding box center [198, 122] width 21 height 30
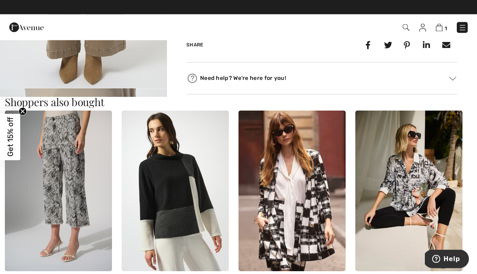
scroll to position [452, 0]
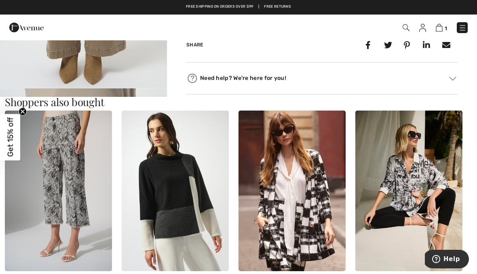
click at [401, 198] on img at bounding box center [408, 191] width 107 height 161
click at [413, 142] on img at bounding box center [408, 191] width 107 height 161
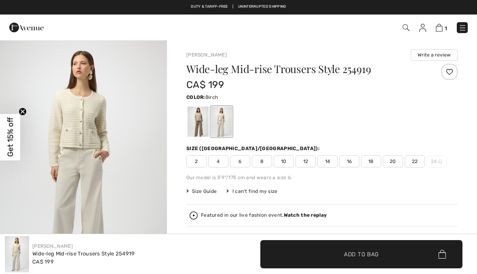
checkbox input "true"
click at [464, 25] on img at bounding box center [462, 28] width 8 height 8
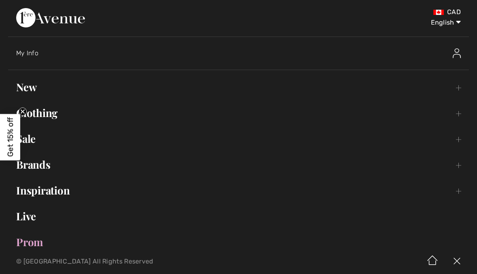
click at [446, 22] on select "English Français" at bounding box center [440, 21] width 42 height 24
select select "https://www.1ereavenue.com/fr/pantalon-evase-mi-taille-modele-254919-s254919/84…"
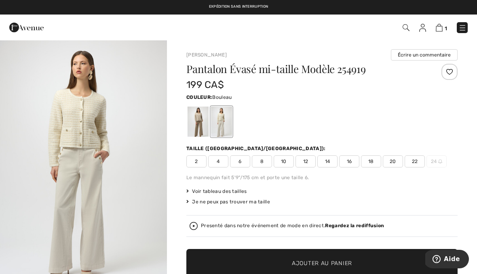
click at [406, 25] on img at bounding box center [406, 27] width 7 height 7
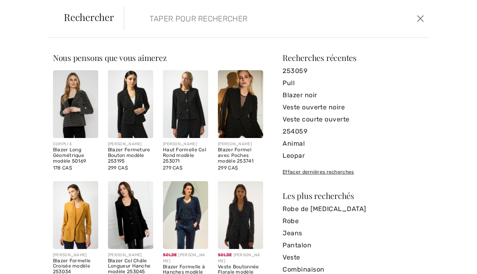
click at [185, 23] on input "search" at bounding box center [245, 18] width 203 height 24
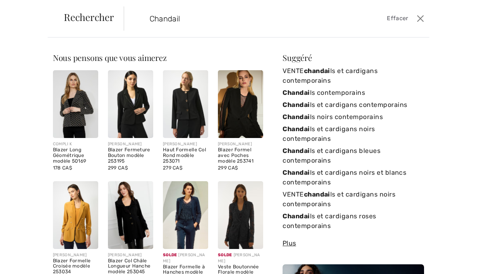
type input "Chandail"
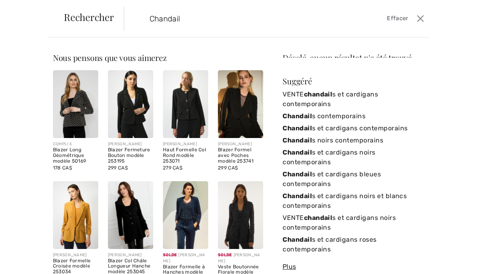
click at [373, 71] on div "Désolé, aucun résultat n'a été trouvé pour " Chandail " Quelques conseils utile…" at bounding box center [353, 209] width 141 height 310
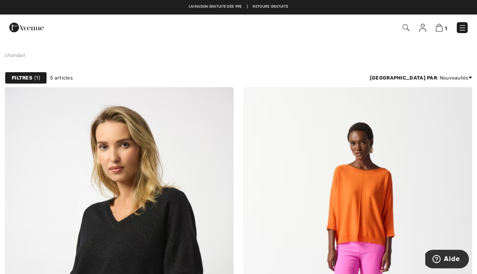
click at [464, 29] on img at bounding box center [462, 28] width 8 height 8
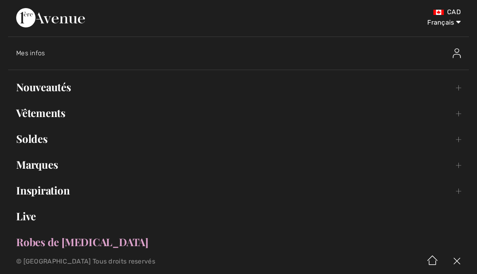
click at [65, 90] on link "Nouveautés Toggle submenu" at bounding box center [238, 87] width 461 height 18
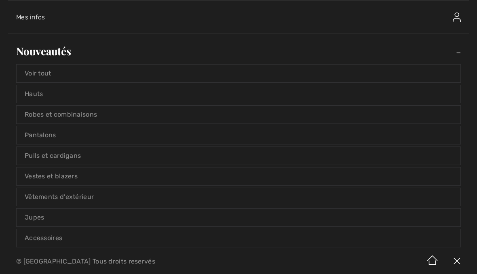
scroll to position [61, 0]
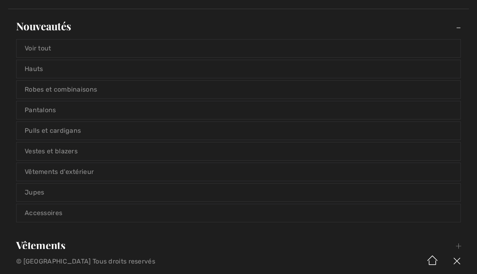
click at [71, 130] on link "Pulls et cardigans" at bounding box center [239, 131] width 444 height 18
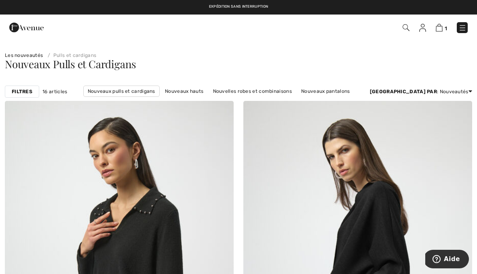
click at [160, 87] on link "Nouveaux pulls et cardigans" at bounding box center [121, 91] width 76 height 11
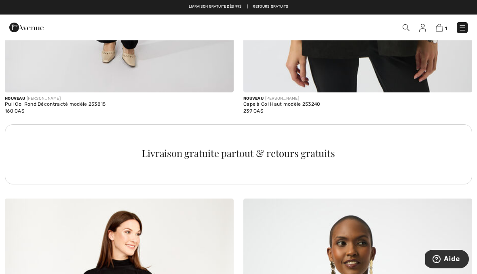
scroll to position [2253, 0]
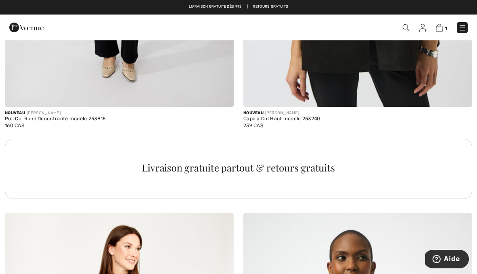
click at [410, 25] on img at bounding box center [406, 27] width 7 height 7
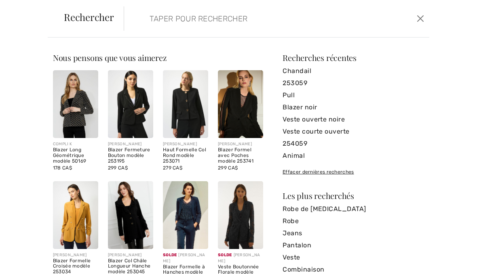
click at [174, 23] on input "search" at bounding box center [245, 18] width 203 height 24
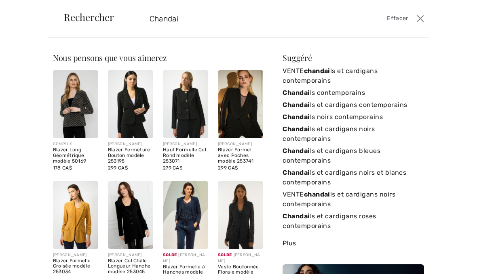
type input "Chandail"
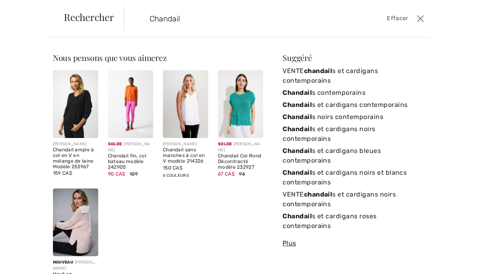
click at [354, 92] on link "Chandail s contemporains" at bounding box center [353, 93] width 141 height 12
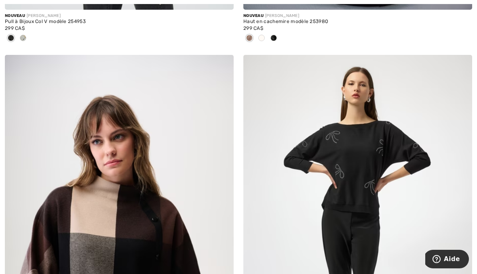
scroll to position [443, 0]
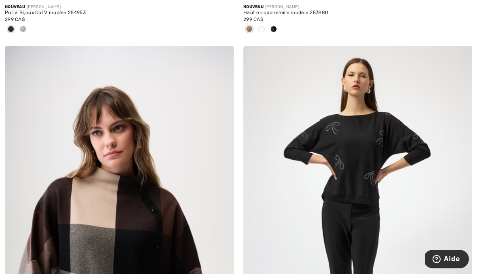
click at [363, 155] on img at bounding box center [357, 217] width 229 height 343
click at [362, 118] on img at bounding box center [357, 217] width 229 height 343
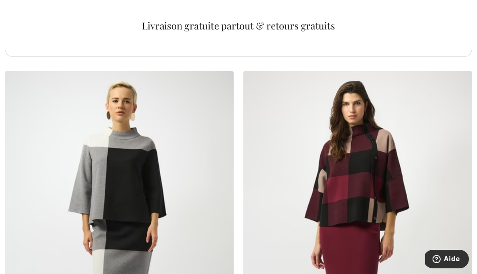
scroll to position [4788, 0]
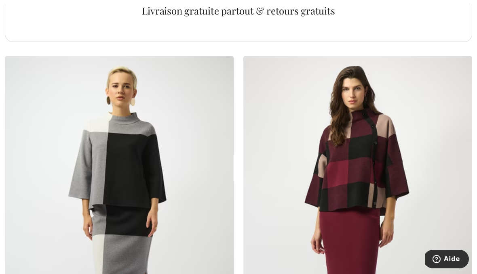
click at [135, 170] on img at bounding box center [119, 227] width 229 height 343
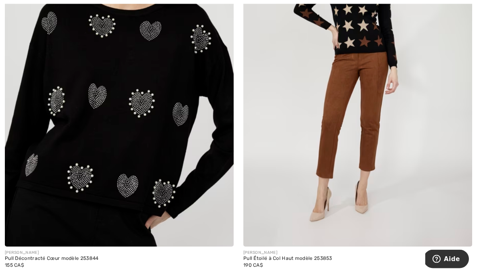
scroll to position [5329, 0]
click at [141, 141] on img at bounding box center [119, 75] width 229 height 343
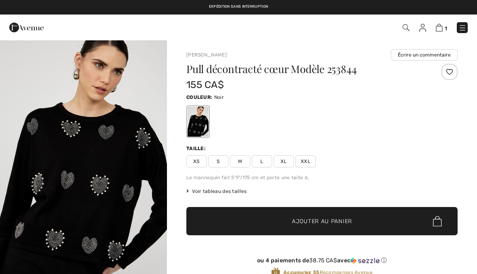
checkbox input "true"
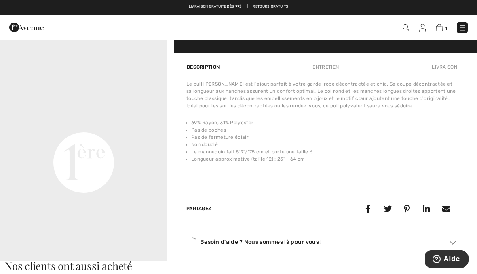
scroll to position [526, 0]
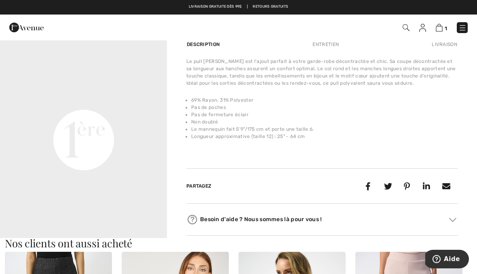
click at [404, 210] on div "Besoin d'aide ? Nous sommes là pour vous ! Sans frais (Canada/EU): +1 (888) 605…" at bounding box center [321, 220] width 271 height 32
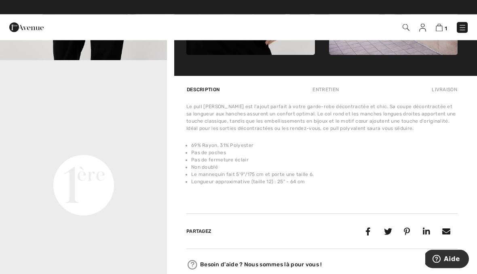
scroll to position [480, 0]
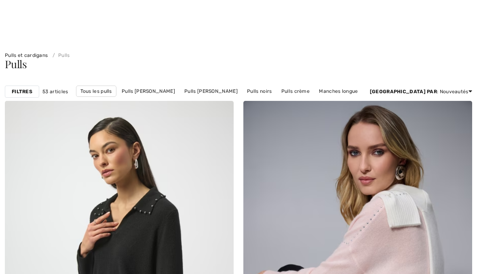
checkbox input "true"
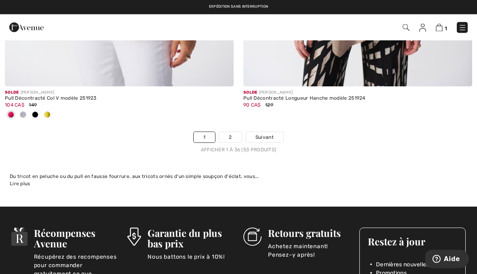
scroll to position [7003, 0]
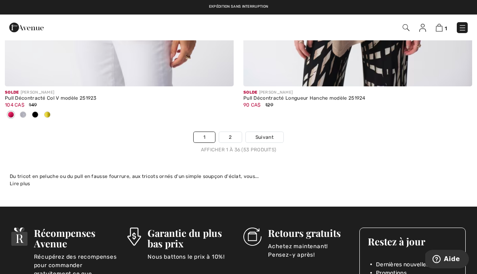
click at [231, 132] on link "2" at bounding box center [230, 137] width 22 height 11
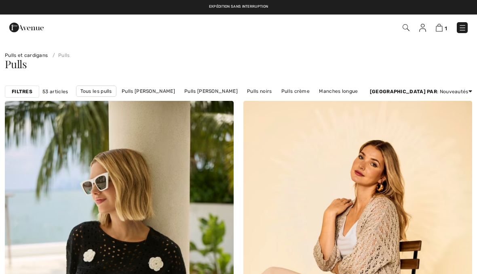
checkbox input "true"
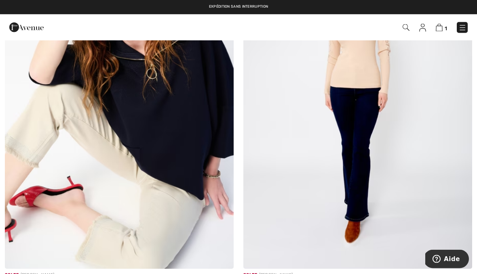
scroll to position [939, 0]
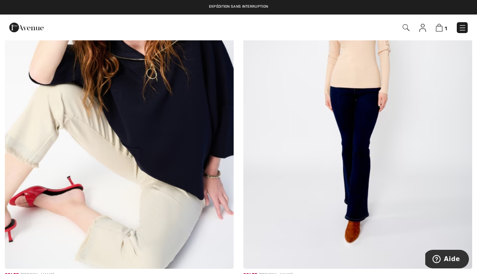
click at [183, 118] on img at bounding box center [119, 97] width 229 height 343
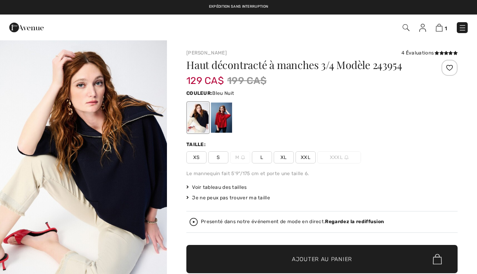
checkbox input "true"
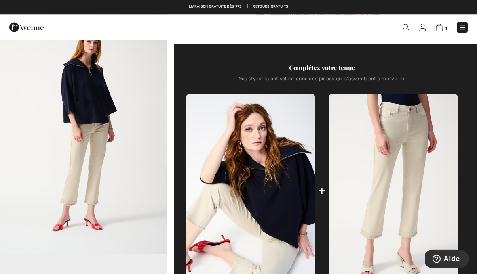
scroll to position [286, 0]
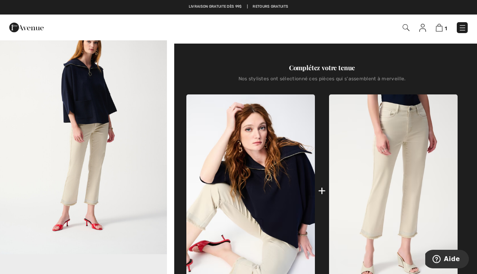
click at [450, 127] on img at bounding box center [393, 191] width 129 height 193
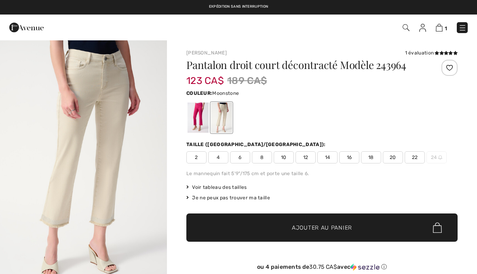
checkbox input "true"
click at [465, 22] on link at bounding box center [462, 27] width 11 height 11
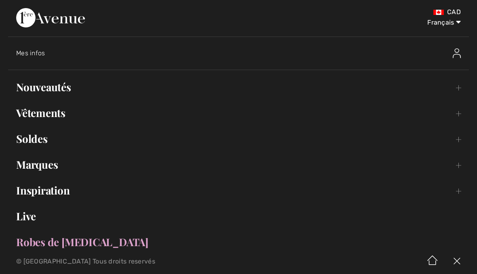
click at [38, 142] on link "Soldes Toggle submenu" at bounding box center [238, 139] width 461 height 18
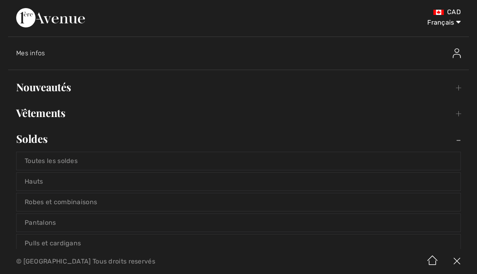
click at [39, 180] on link "Hauts" at bounding box center [239, 182] width 444 height 18
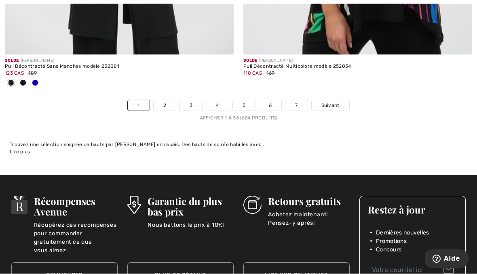
scroll to position [7062, 0]
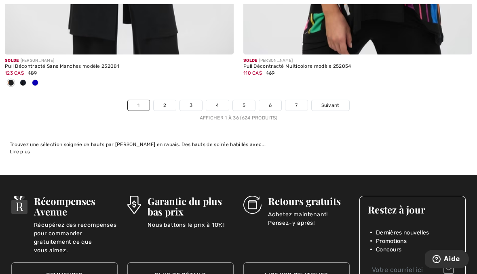
click at [167, 100] on link "2" at bounding box center [165, 105] width 22 height 11
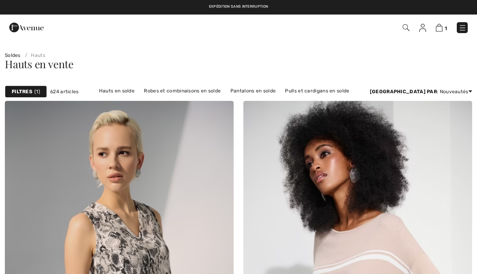
checkbox input "true"
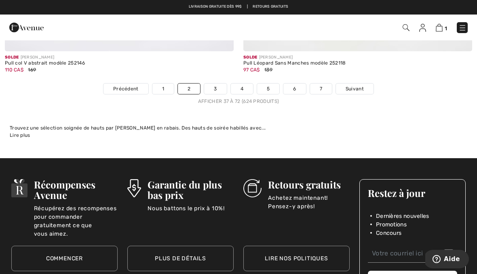
scroll to position [6957, 0]
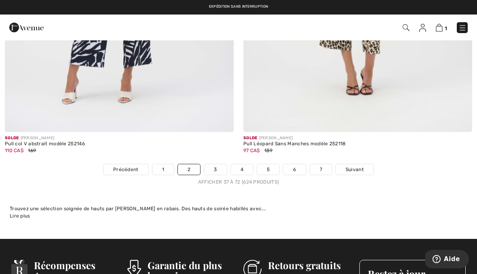
click at [213, 168] on link "3" at bounding box center [215, 170] width 22 height 11
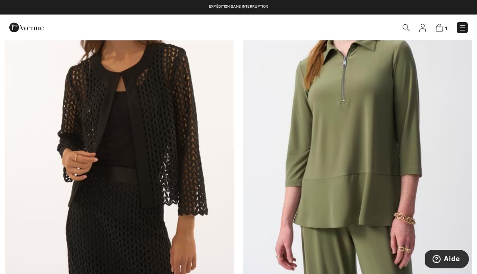
scroll to position [4435, 0]
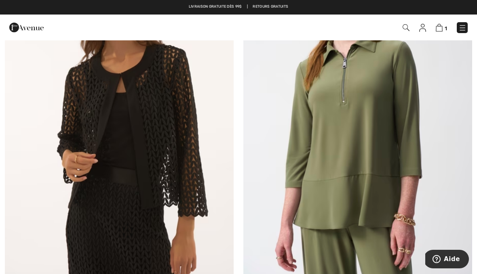
click at [419, 174] on img at bounding box center [357, 118] width 229 height 343
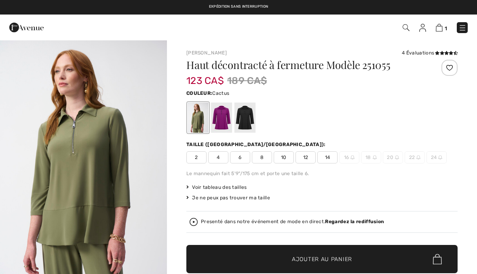
checkbox input "true"
click at [225, 117] on div at bounding box center [221, 118] width 21 height 30
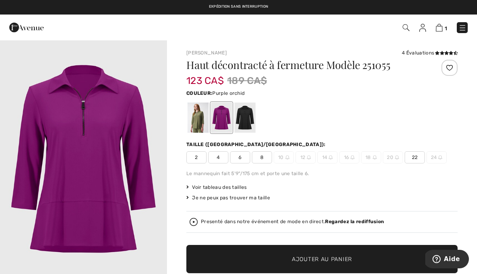
click at [219, 120] on div at bounding box center [221, 118] width 21 height 30
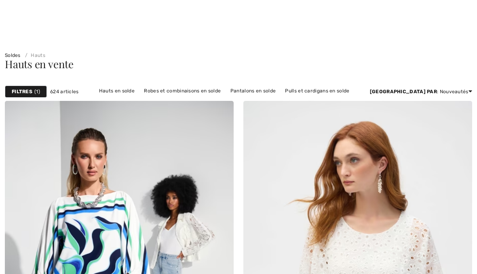
checkbox input "true"
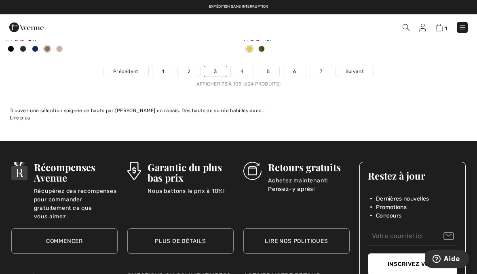
scroll to position [7108, 0]
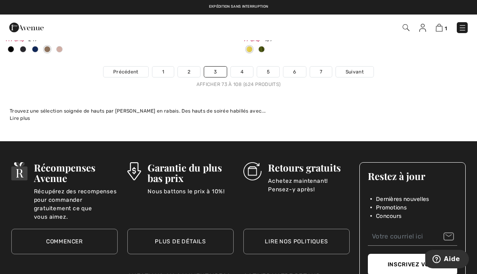
click at [244, 69] on link "4" at bounding box center [242, 72] width 22 height 11
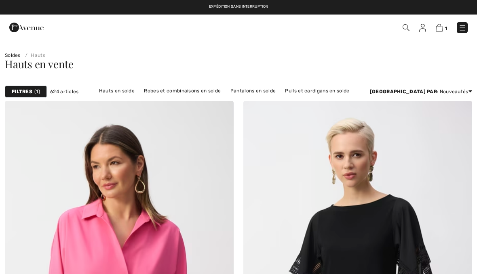
checkbox input "true"
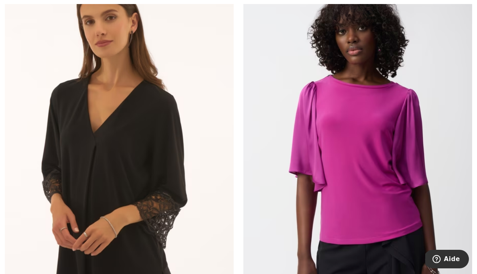
scroll to position [515, 0]
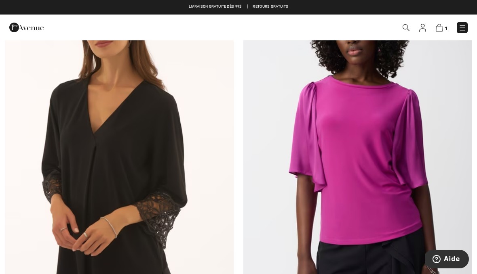
click at [148, 150] on img at bounding box center [119, 146] width 229 height 343
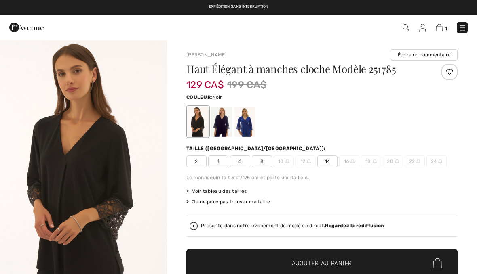
checkbox input "true"
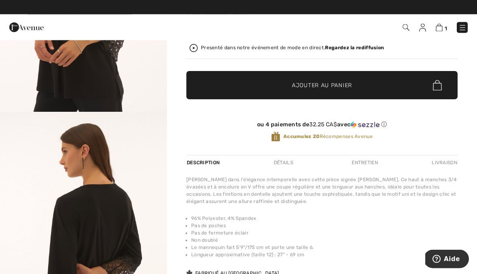
scroll to position [178, 0]
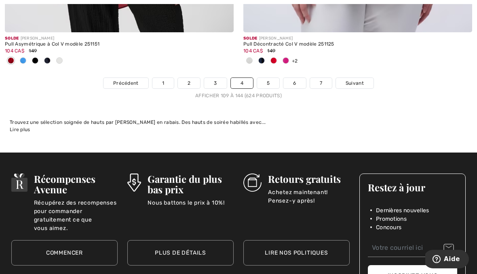
scroll to position [7057, 0]
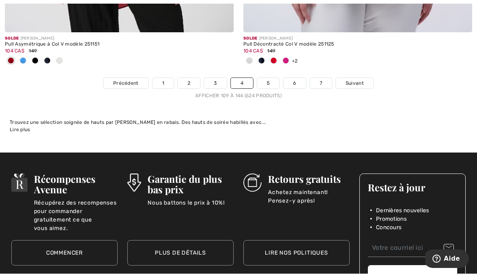
click at [267, 79] on link "5" at bounding box center [268, 83] width 22 height 11
click at [270, 78] on link "5" at bounding box center [268, 83] width 22 height 11
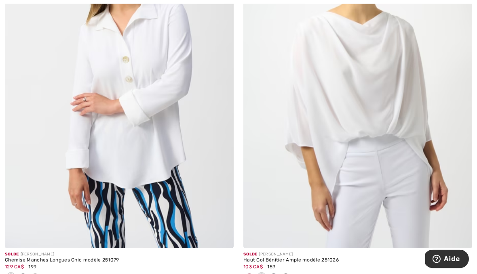
scroll to position [204, 0]
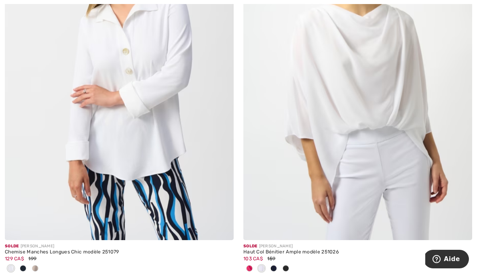
click at [142, 127] on img at bounding box center [119, 68] width 229 height 343
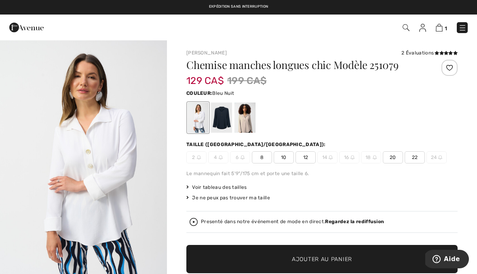
click at [225, 115] on div at bounding box center [221, 118] width 21 height 30
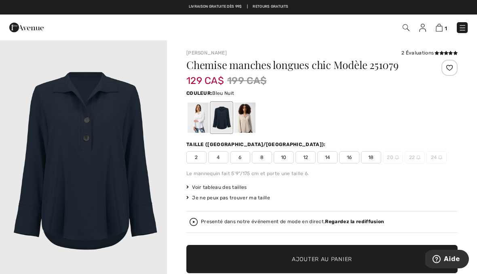
click at [405, 109] on div at bounding box center [321, 118] width 271 height 34
click at [410, 125] on div at bounding box center [321, 118] width 271 height 34
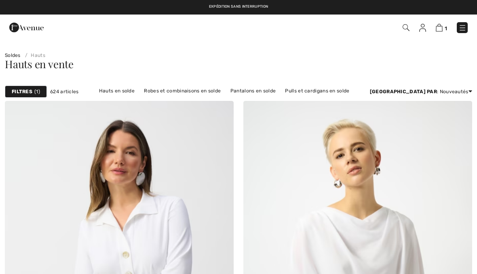
checkbox input "true"
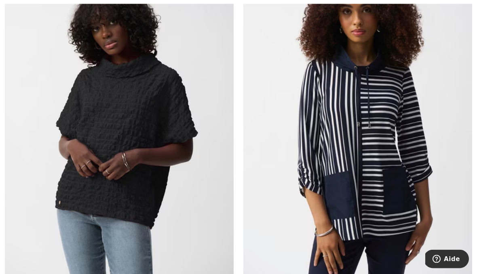
scroll to position [927, 0]
click at [144, 100] on img at bounding box center [119, 122] width 229 height 343
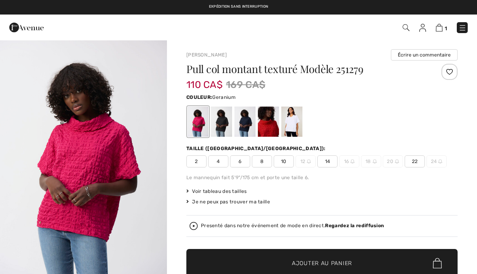
checkbox input "true"
click at [222, 121] on div at bounding box center [221, 122] width 21 height 30
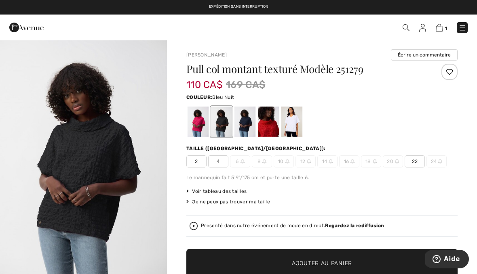
click at [247, 124] on div at bounding box center [244, 122] width 21 height 30
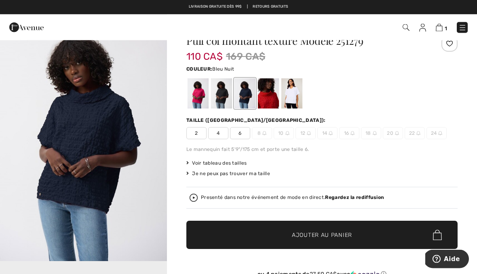
scroll to position [28, 0]
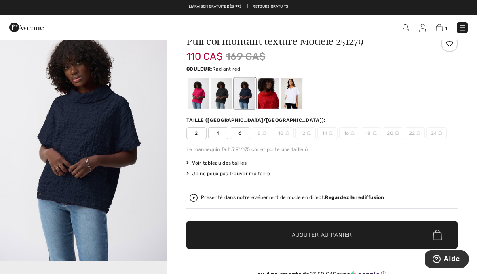
click at [273, 96] on div at bounding box center [268, 93] width 21 height 30
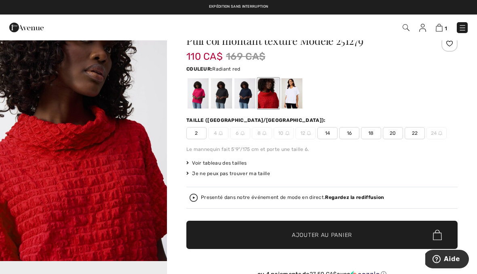
click at [294, 91] on div at bounding box center [291, 93] width 21 height 30
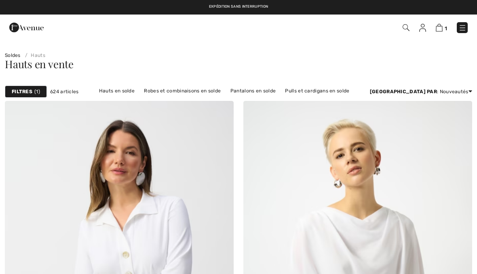
checkbox input "true"
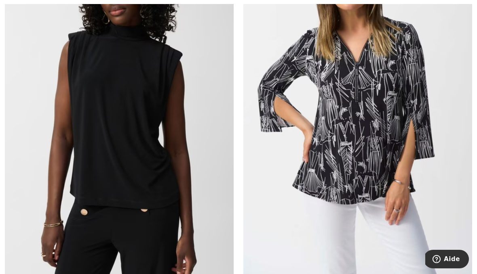
scroll to position [3345, 0]
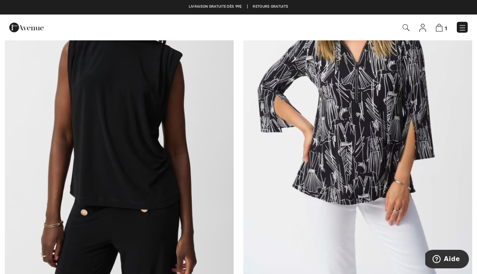
click at [375, 137] on img at bounding box center [357, 109] width 229 height 343
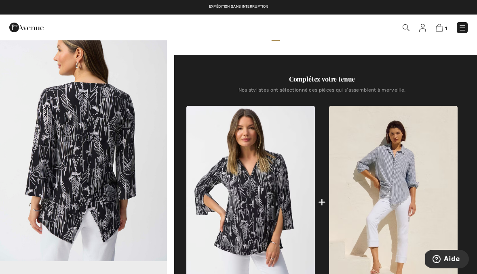
scroll to position [278, 0]
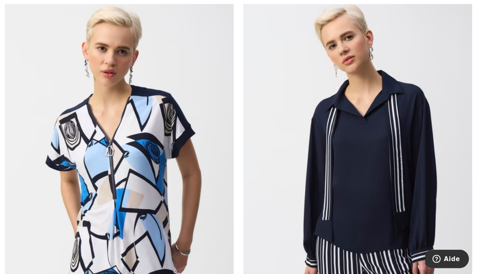
scroll to position [6788, 0]
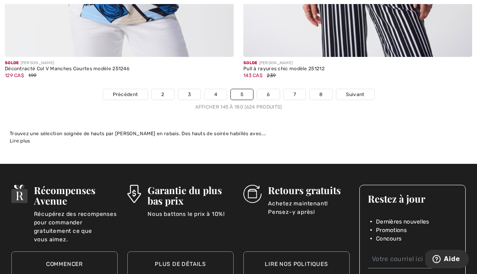
click at [272, 89] on link "6" at bounding box center [268, 94] width 22 height 11
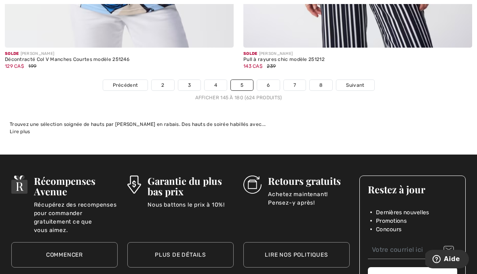
click at [271, 80] on link "6" at bounding box center [268, 85] width 22 height 11
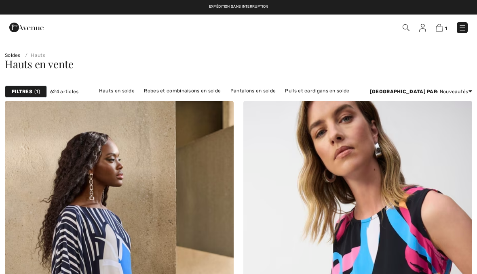
checkbox input "true"
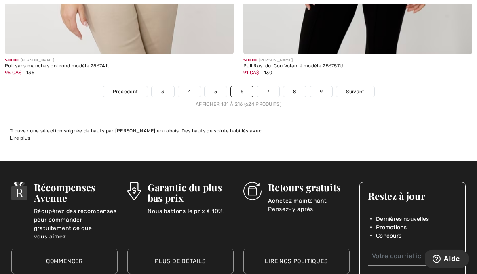
scroll to position [6969, 0]
click at [273, 87] on link "7" at bounding box center [268, 92] width 22 height 11
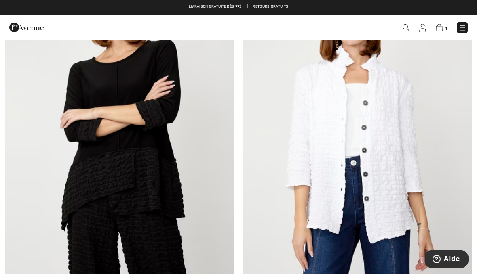
scroll to position [857, 0]
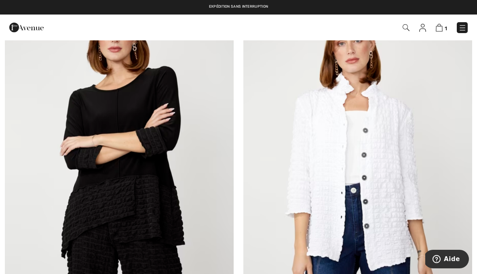
click at [154, 166] on img at bounding box center [119, 165] width 229 height 343
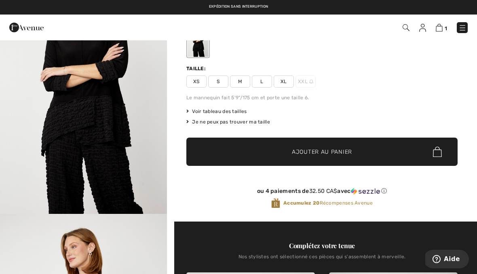
scroll to position [73, 0]
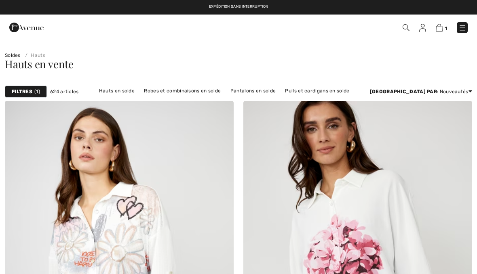
checkbox input "true"
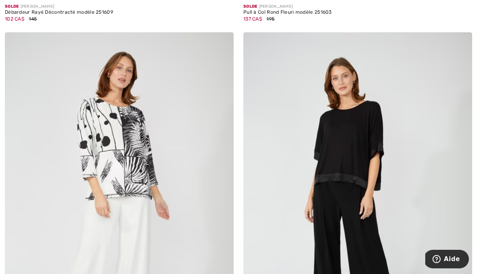
scroll to position [5174, 0]
click at [127, 148] on img at bounding box center [119, 203] width 229 height 343
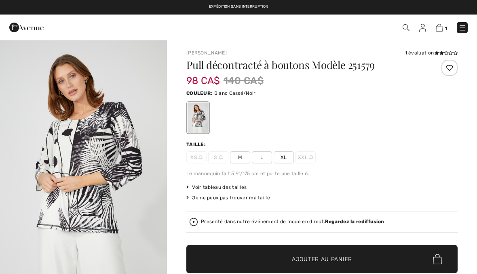
checkbox input "true"
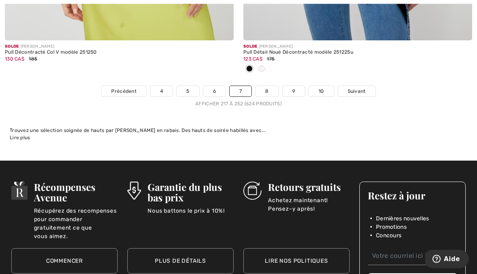
scroll to position [7009, 0]
click at [268, 87] on link "8" at bounding box center [266, 91] width 23 height 11
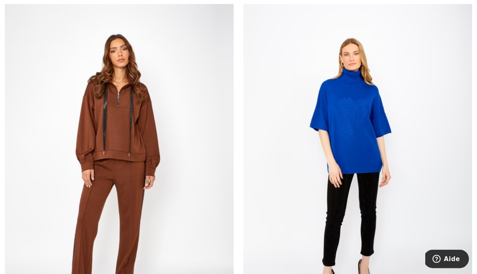
scroll to position [6322, 0]
click at [127, 108] on img at bounding box center [119, 167] width 229 height 343
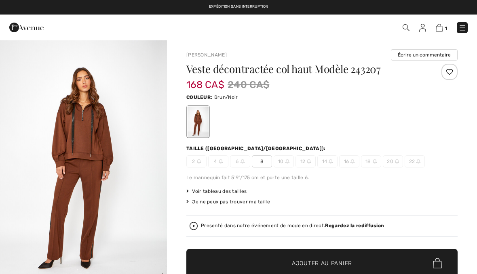
checkbox input "true"
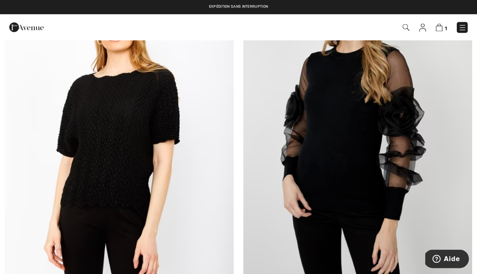
scroll to position [6741, 0]
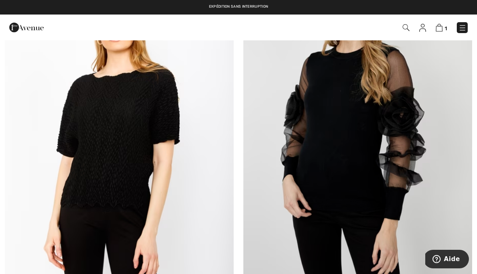
click at [348, 115] on img at bounding box center [357, 123] width 229 height 343
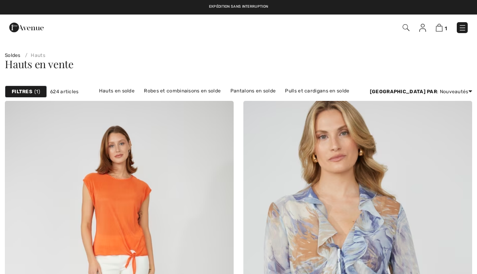
scroll to position [6769, 0]
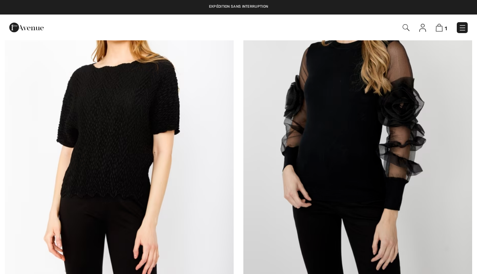
checkbox input "true"
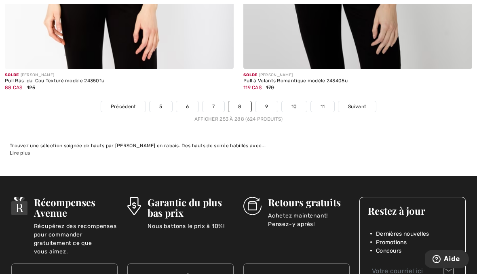
scroll to position [6965, 0]
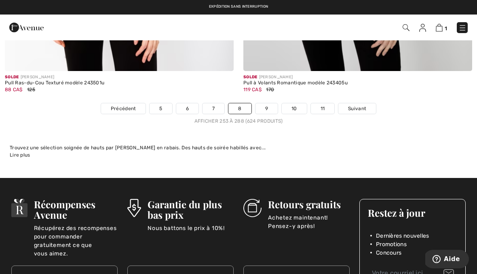
click at [265, 103] on link "9" at bounding box center [266, 108] width 22 height 11
click at [264, 103] on link "9" at bounding box center [266, 108] width 22 height 11
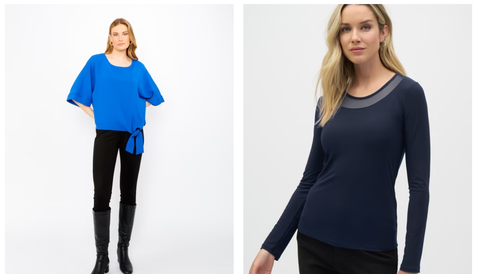
checkbox input "true"
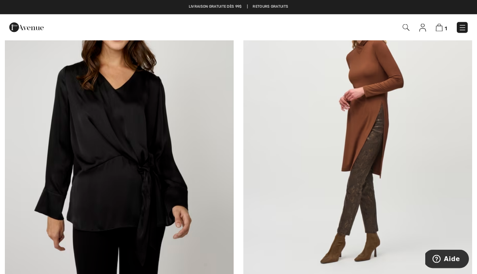
scroll to position [513, 0]
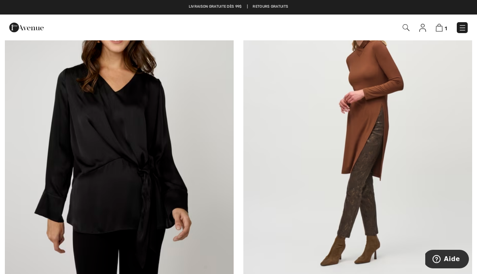
click at [150, 131] on img at bounding box center [119, 134] width 229 height 343
click at [144, 144] on img at bounding box center [119, 134] width 229 height 343
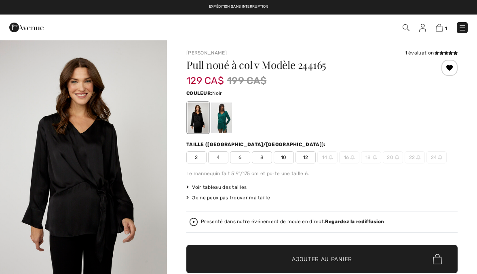
checkbox input "true"
click at [218, 123] on div at bounding box center [221, 118] width 21 height 30
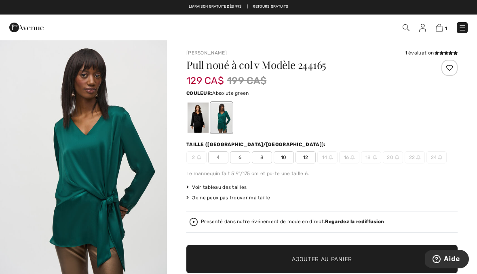
click at [354, 146] on div "Taille (CA/US):" at bounding box center [321, 144] width 271 height 7
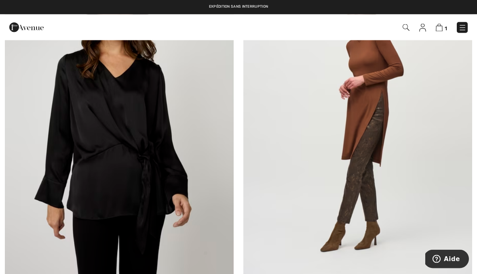
scroll to position [497, 0]
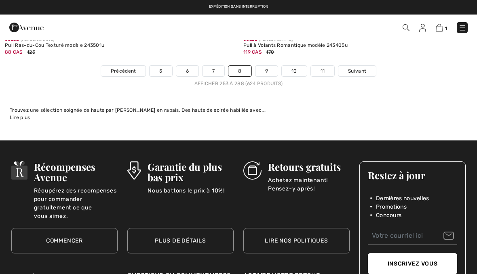
scroll to position [7003, 0]
click at [268, 66] on link "9" at bounding box center [266, 71] width 22 height 11
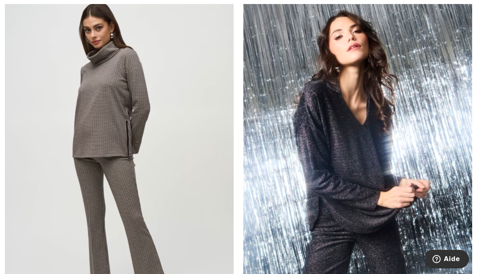
scroll to position [1640, 0]
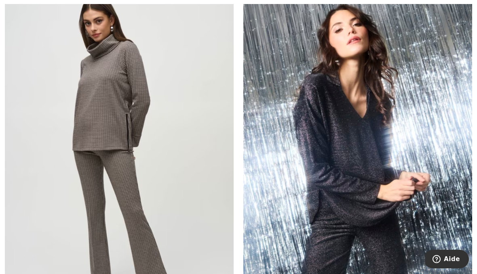
click at [360, 150] on img at bounding box center [357, 159] width 229 height 343
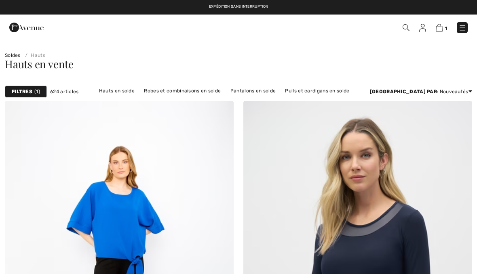
checkbox input "true"
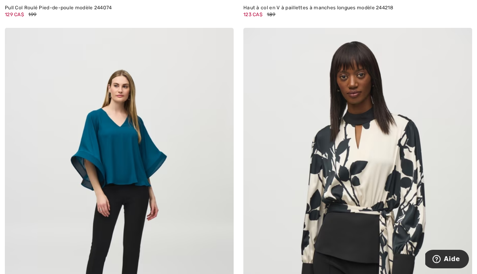
scroll to position [1992, 0]
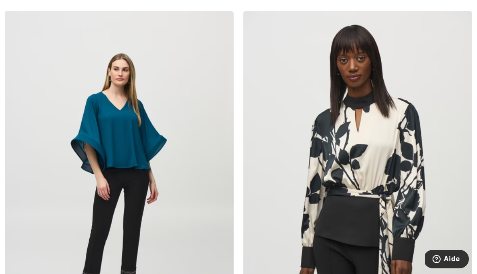
click at [383, 154] on img at bounding box center [357, 182] width 229 height 343
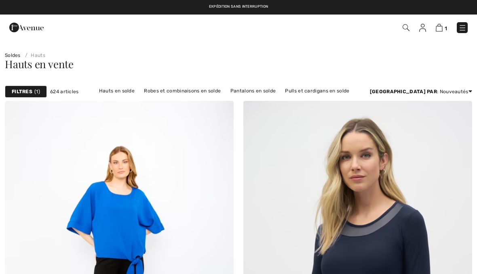
checkbox input "true"
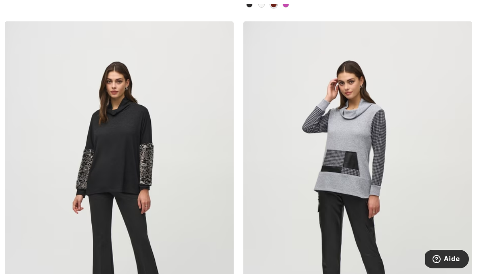
scroll to position [5215, 0]
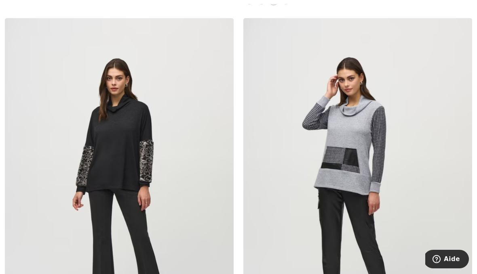
click at [132, 152] on img at bounding box center [119, 189] width 229 height 343
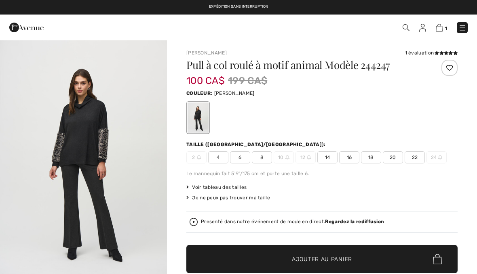
checkbox input "true"
click at [106, 146] on img "1 / 6" at bounding box center [83, 165] width 167 height 250
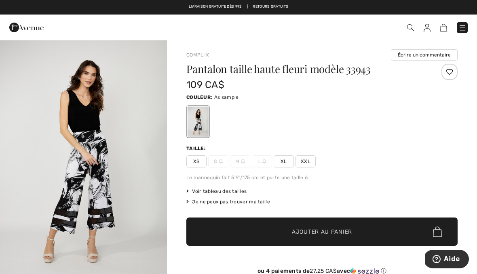
scroll to position [1, 0]
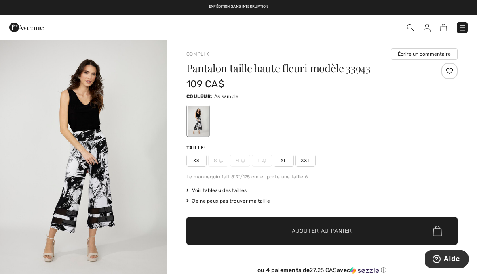
click at [5, 66] on img "1 / 5" at bounding box center [83, 164] width 167 height 251
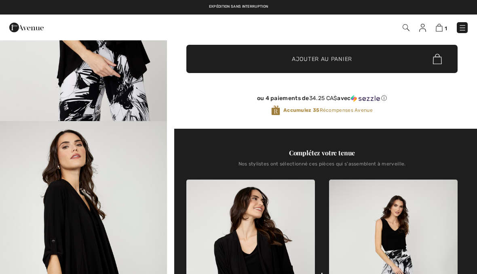
scroll to position [169, 0]
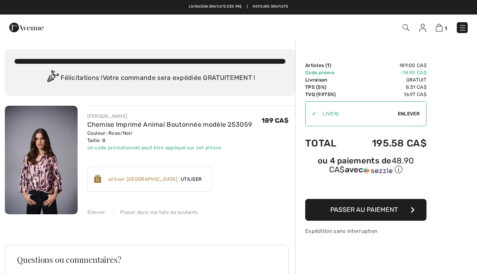
click at [13, 57] on div "Vous n'êtes qu'à 0.00 CA$ de la LIVRAISON GRATUITE! Continuer à magasiner > Fél…" at bounding box center [150, 72] width 290 height 47
click at [408, 112] on span "Enlever" at bounding box center [409, 113] width 22 height 7
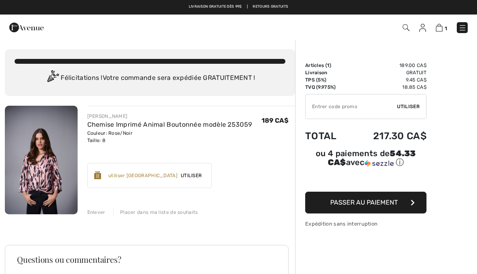
click at [463, 25] on img at bounding box center [462, 28] width 8 height 8
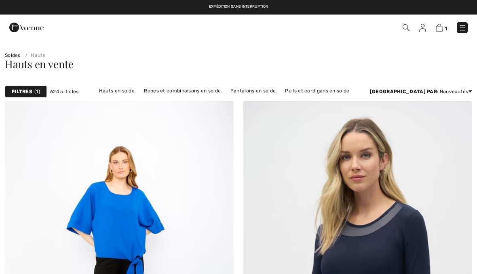
checkbox input "true"
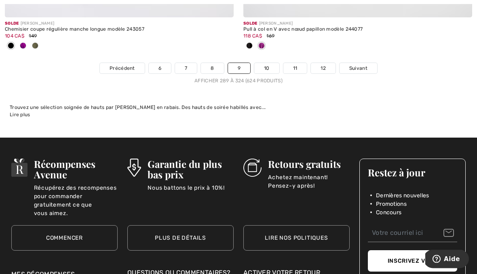
scroll to position [7085, 0]
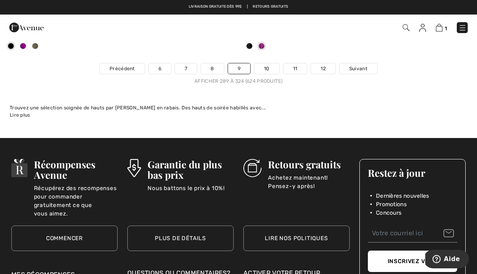
click at [266, 65] on link "10" at bounding box center [266, 68] width 25 height 11
click at [261, 23] on span "1" at bounding box center [336, 27] width 262 height 11
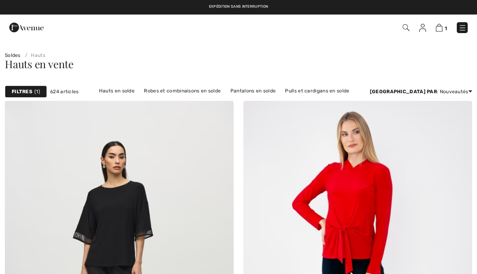
checkbox input "true"
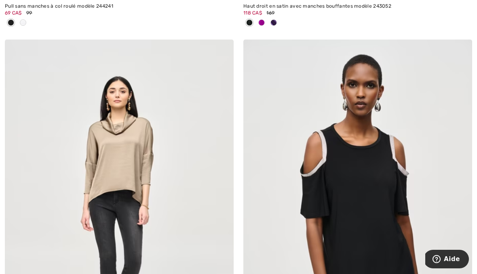
scroll to position [887, 0]
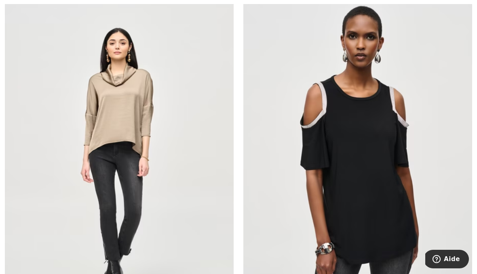
click at [3, 106] on div "Solde JOSEPH RIBKOFF Top décontracté à manches 3/4 pour adultes modèle 243189 1…" at bounding box center [119, 185] width 239 height 388
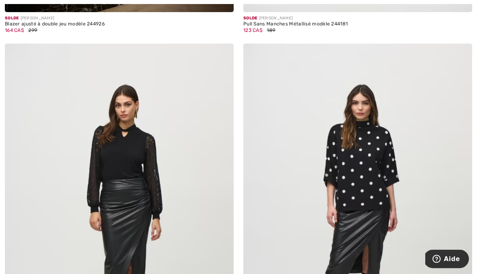
scroll to position [3590, 0]
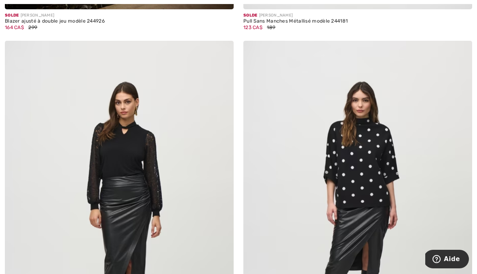
click at [368, 158] on img at bounding box center [357, 212] width 229 height 343
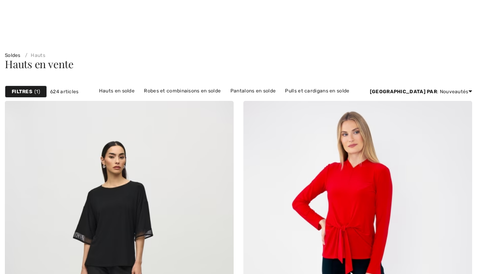
checkbox input "true"
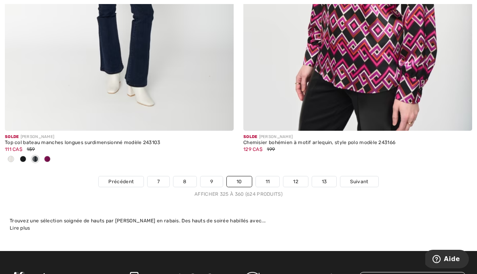
scroll to position [6942, 0]
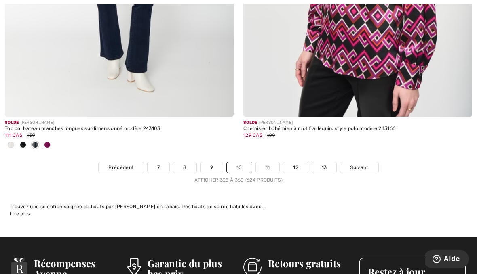
click at [268, 163] on link "11" at bounding box center [268, 168] width 24 height 11
click at [266, 163] on link "11" at bounding box center [268, 168] width 24 height 11
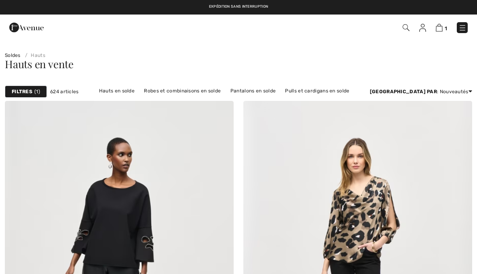
checkbox input "true"
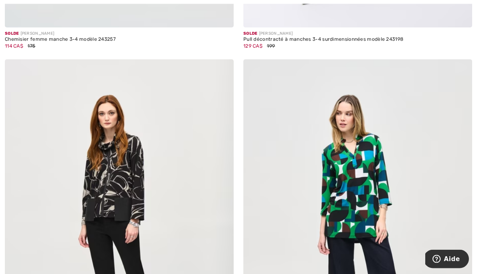
scroll to position [3157, 0]
click at [362, 171] on img at bounding box center [357, 230] width 229 height 343
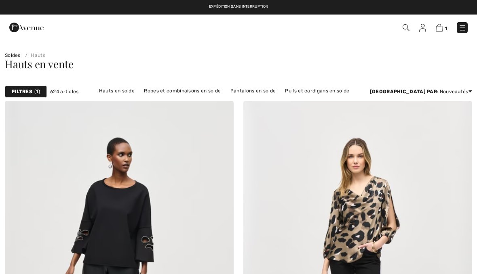
checkbox input "true"
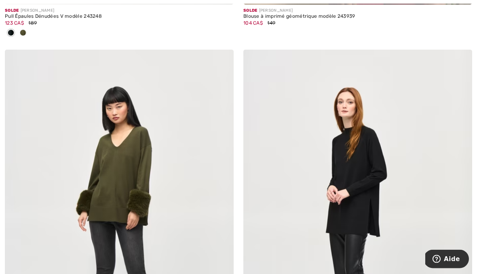
scroll to position [3942, 0]
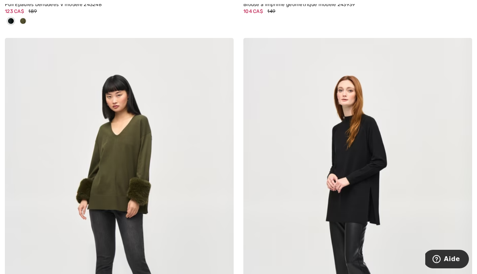
click at [127, 142] on img at bounding box center [119, 209] width 229 height 343
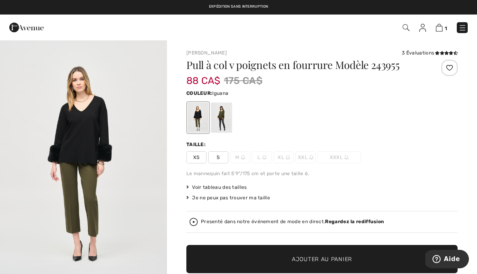
click at [226, 116] on div at bounding box center [221, 118] width 21 height 30
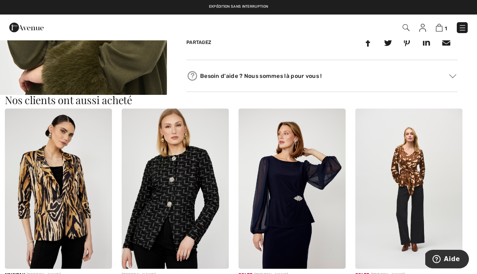
scroll to position [423, 0]
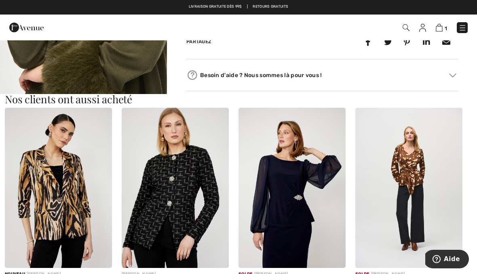
click at [177, 189] on img at bounding box center [175, 188] width 107 height 161
click at [182, 137] on img at bounding box center [175, 188] width 107 height 161
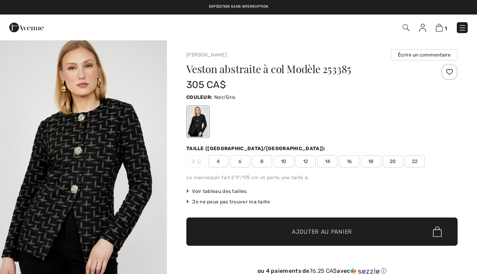
checkbox input "true"
click at [15, 72] on img "1 / 4" at bounding box center [83, 165] width 167 height 251
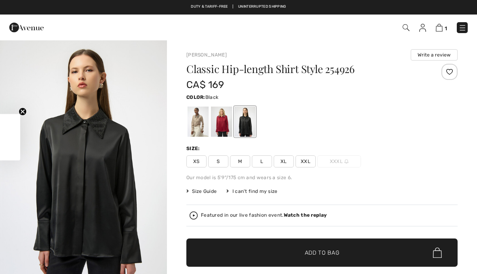
checkbox input "true"
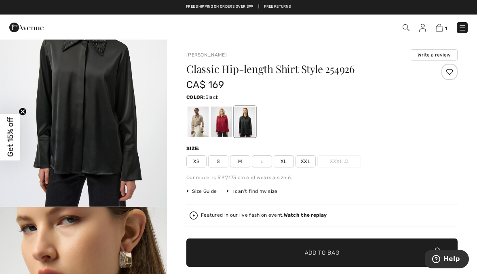
scroll to position [83, 0]
click at [5, 84] on img "1 / 5" at bounding box center [83, 81] width 167 height 250
